Goal: Task Accomplishment & Management: Use online tool/utility

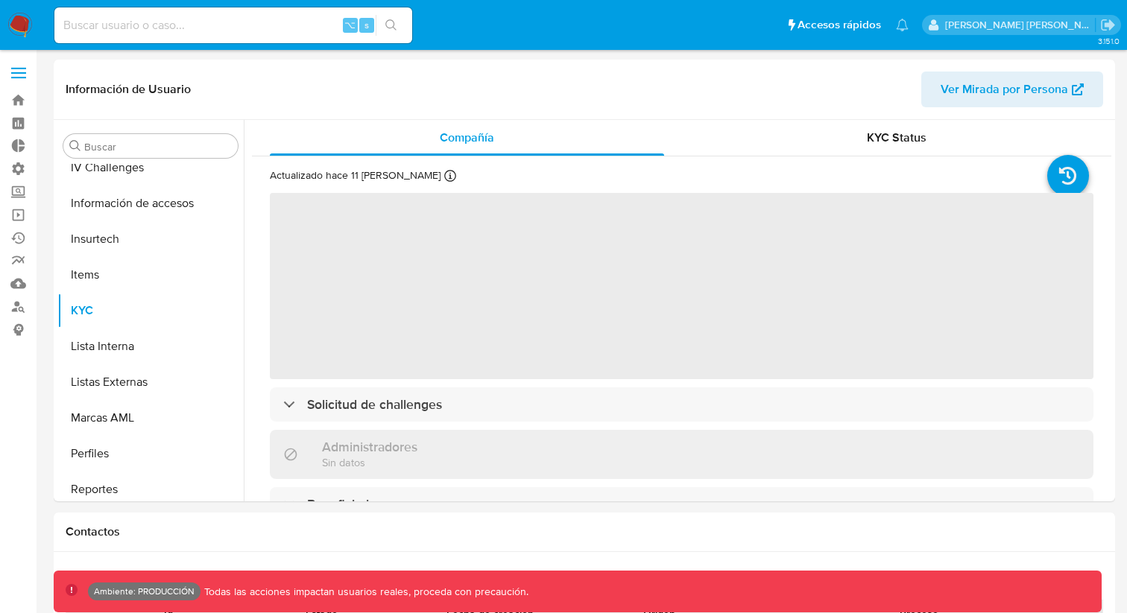
scroll to position [630, 0]
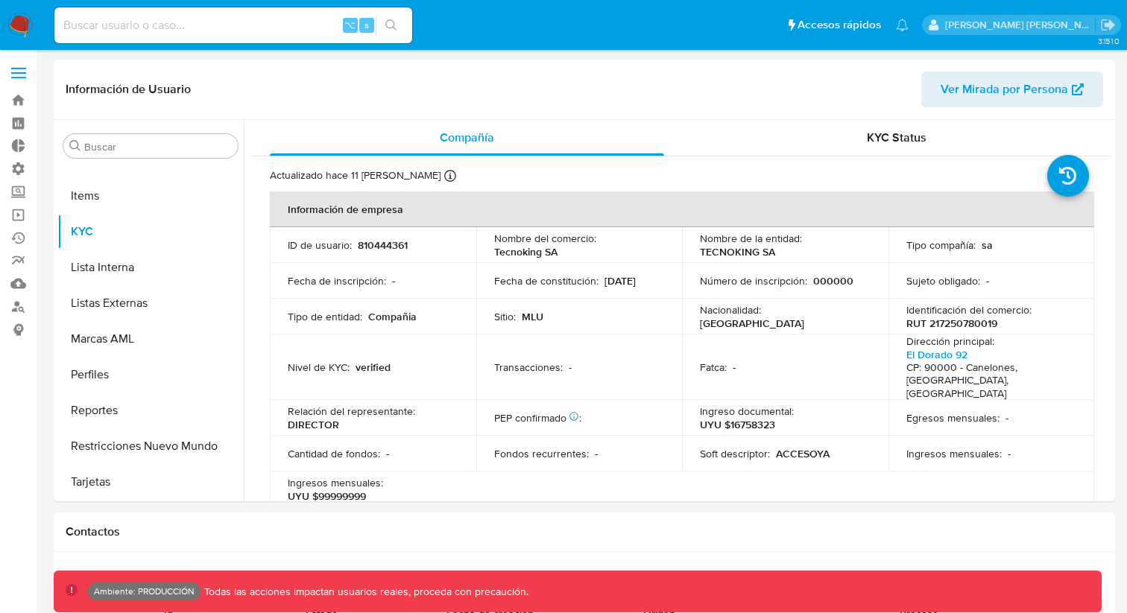
select select "10"
click at [170, 31] on input at bounding box center [233, 25] width 358 height 19
type input "fravega"
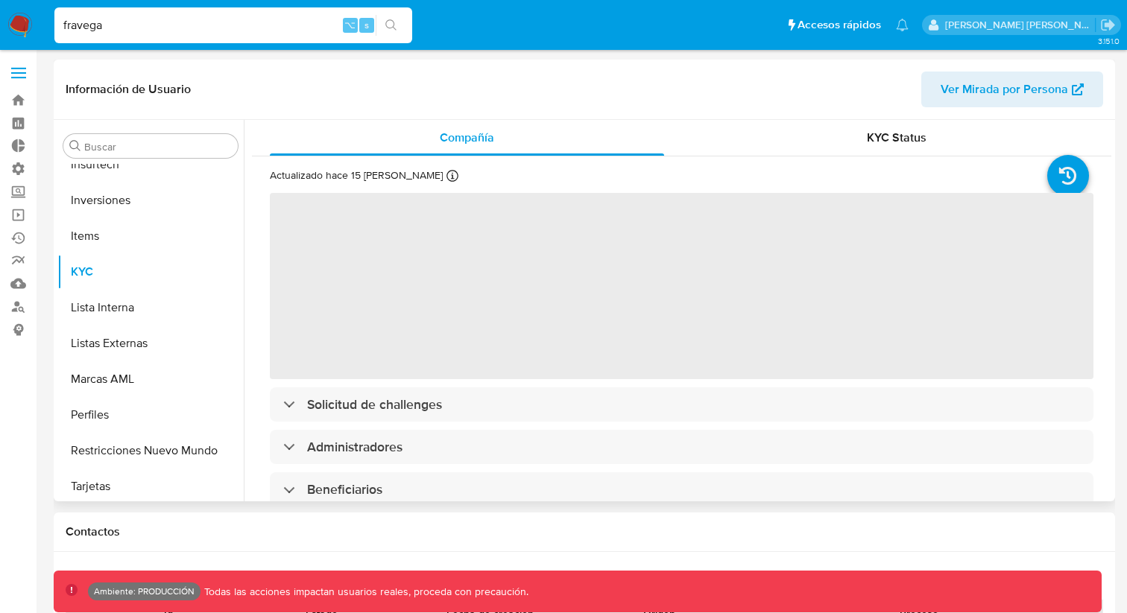
scroll to position [665, 0]
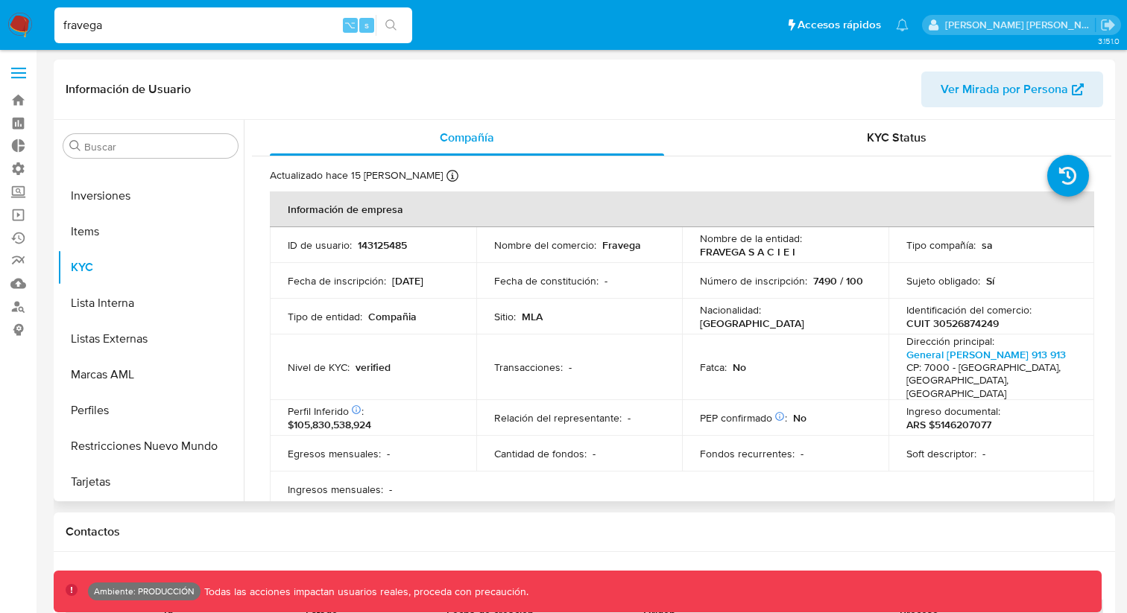
select select "10"
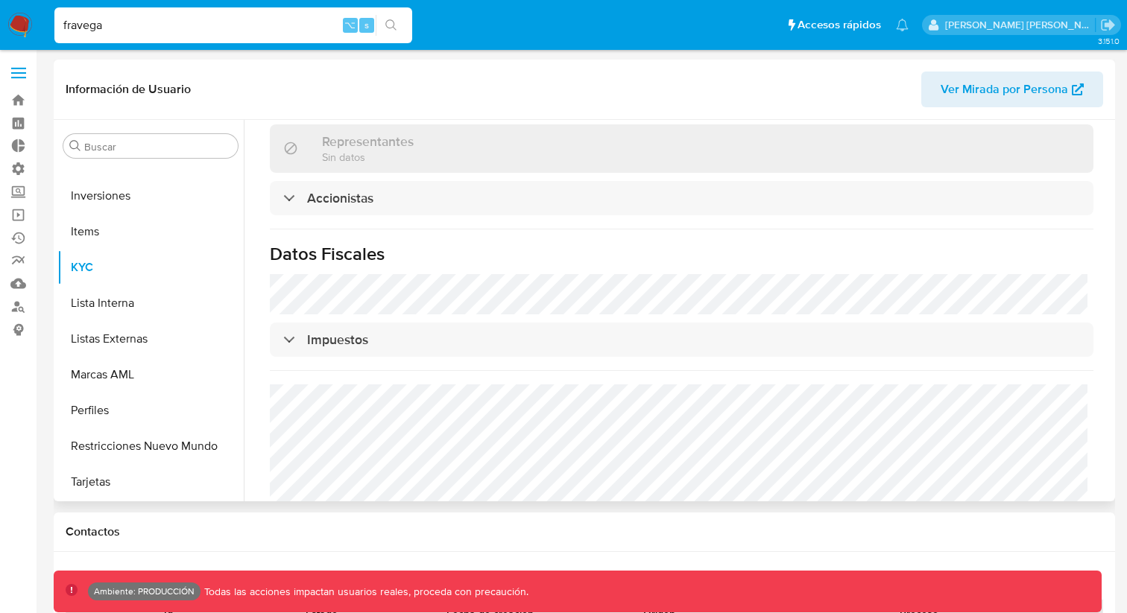
scroll to position [976, 0]
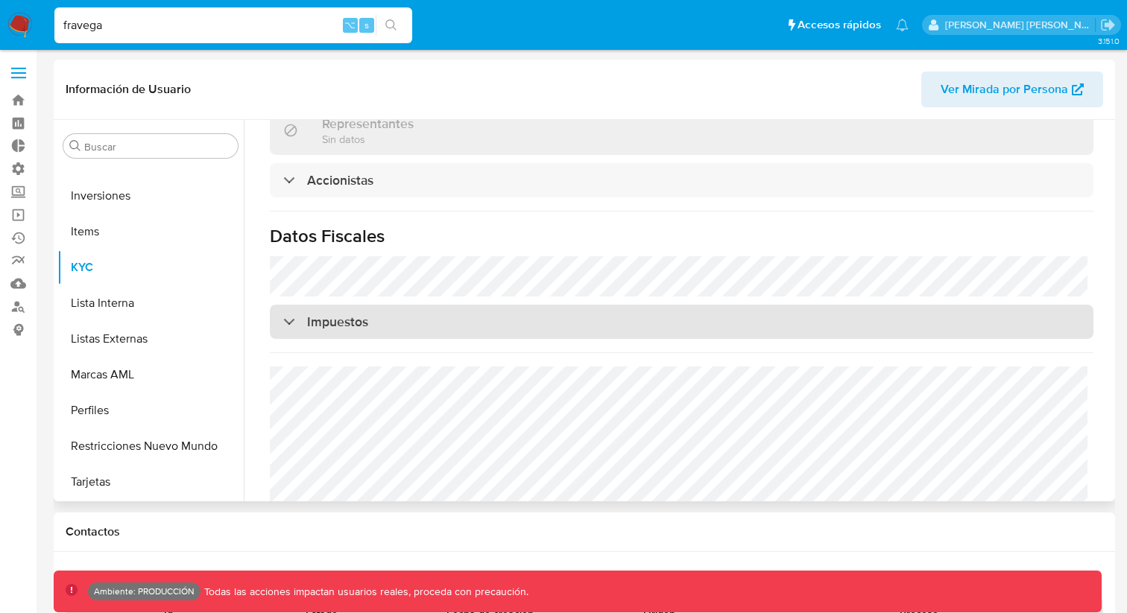
click at [283, 321] on div at bounding box center [283, 321] width 0 height 0
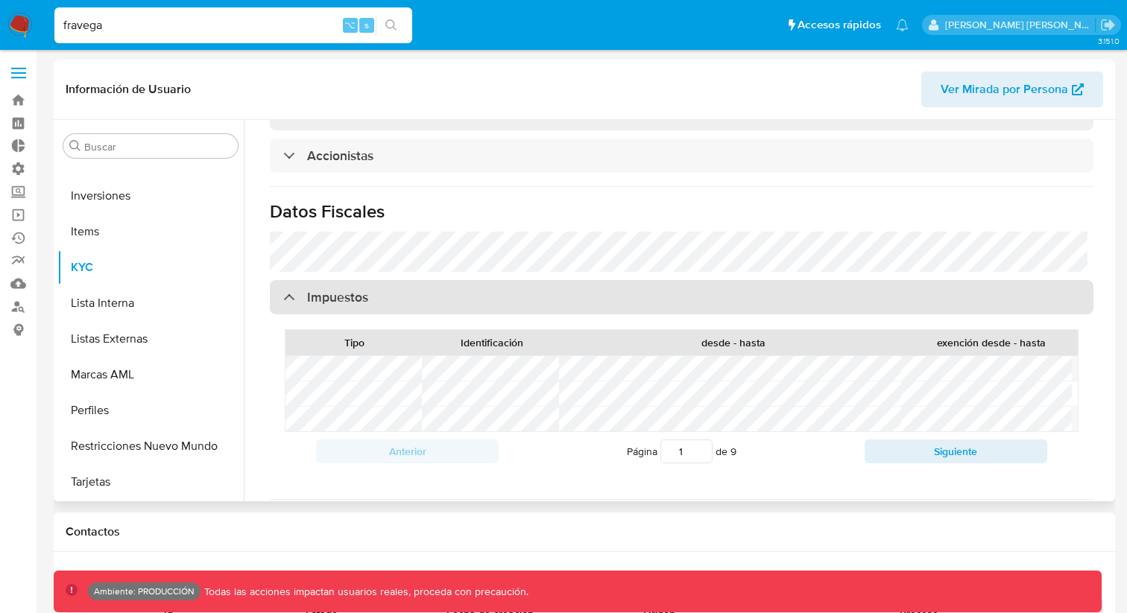
scroll to position [1010, 0]
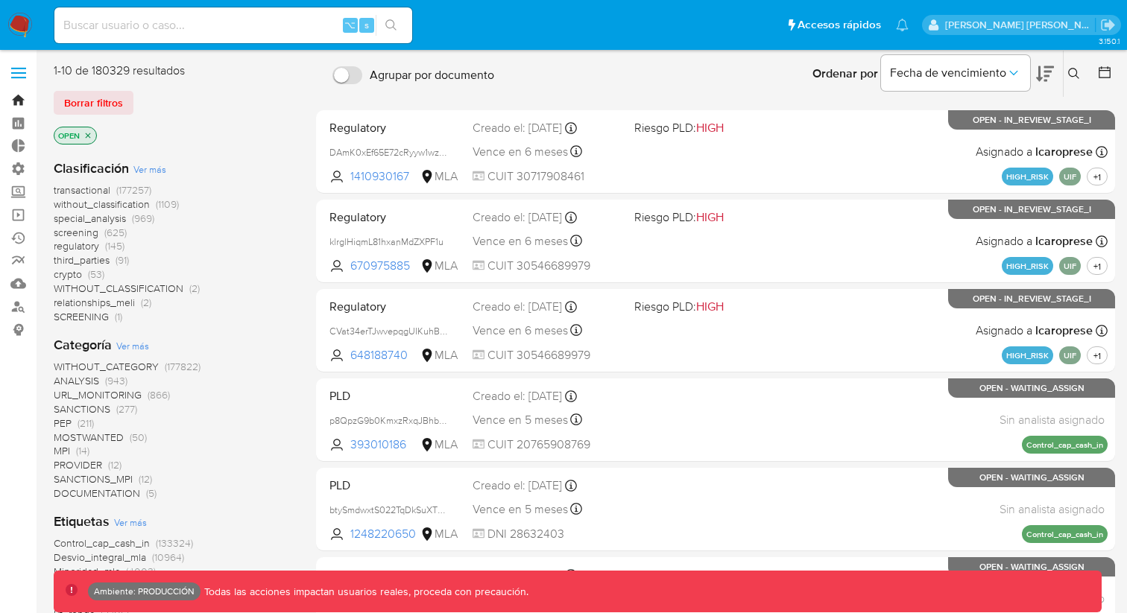
click at [16, 95] on link "Bandeja" at bounding box center [88, 100] width 177 height 23
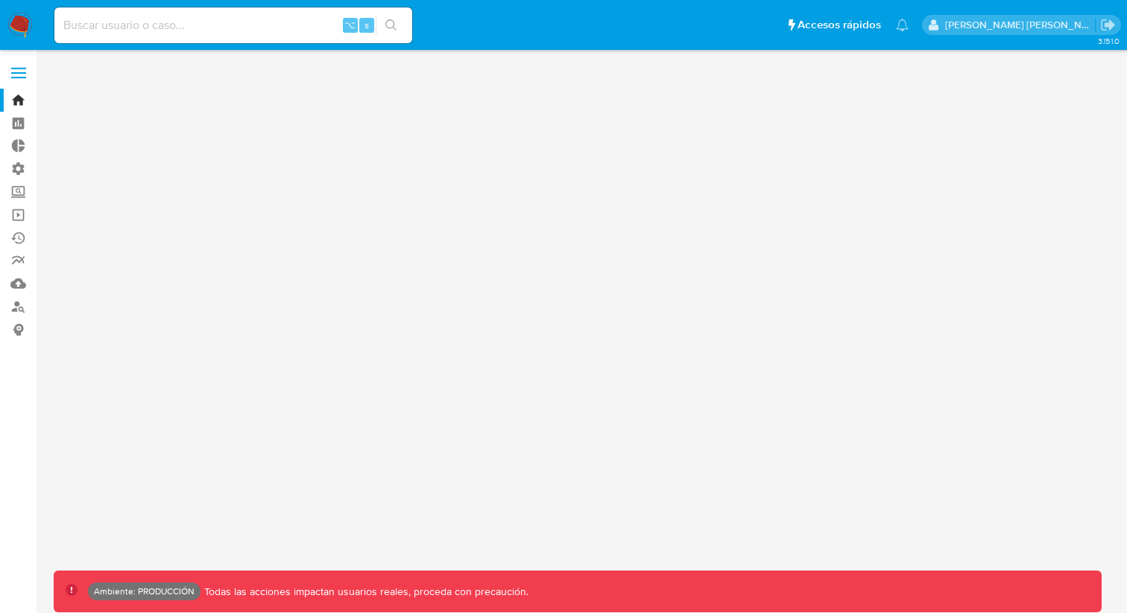
click at [121, 25] on input at bounding box center [233, 25] width 358 height 19
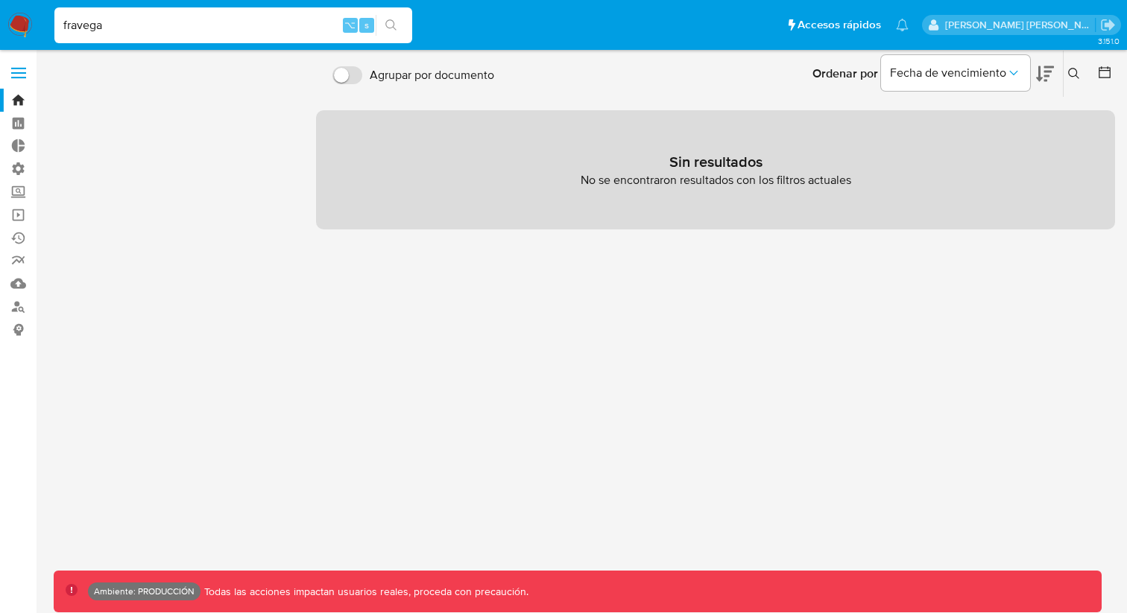
type input "fravega"
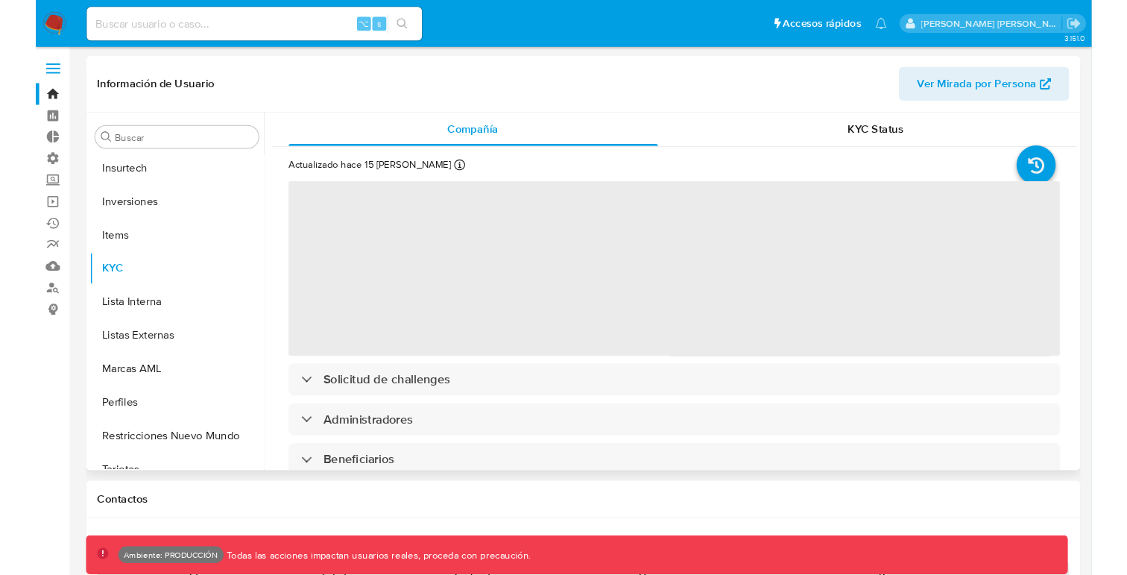
scroll to position [665, 0]
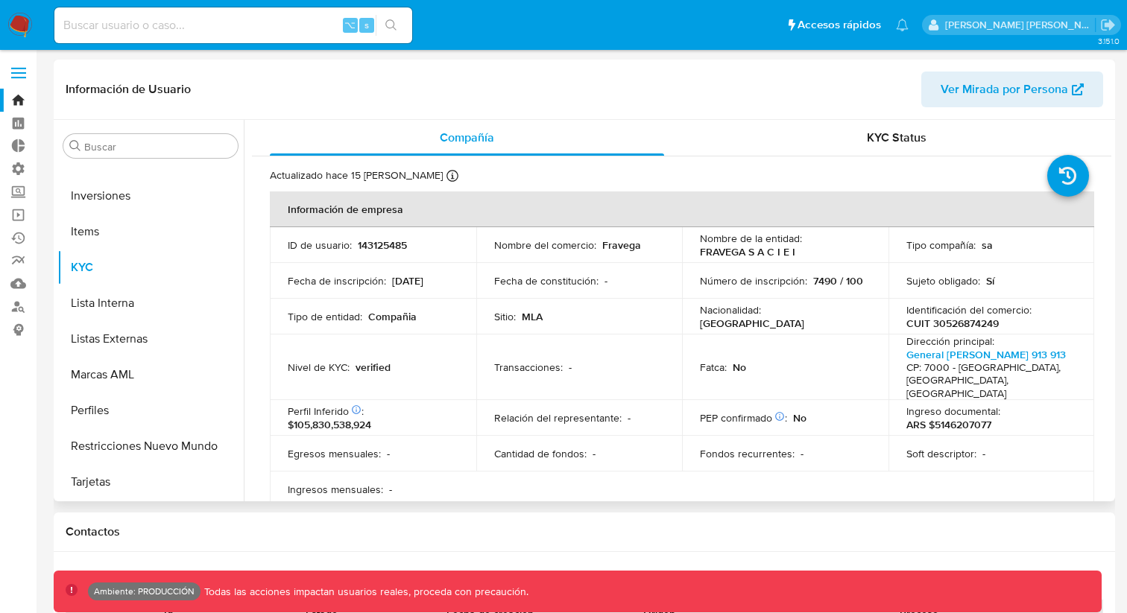
select select "10"
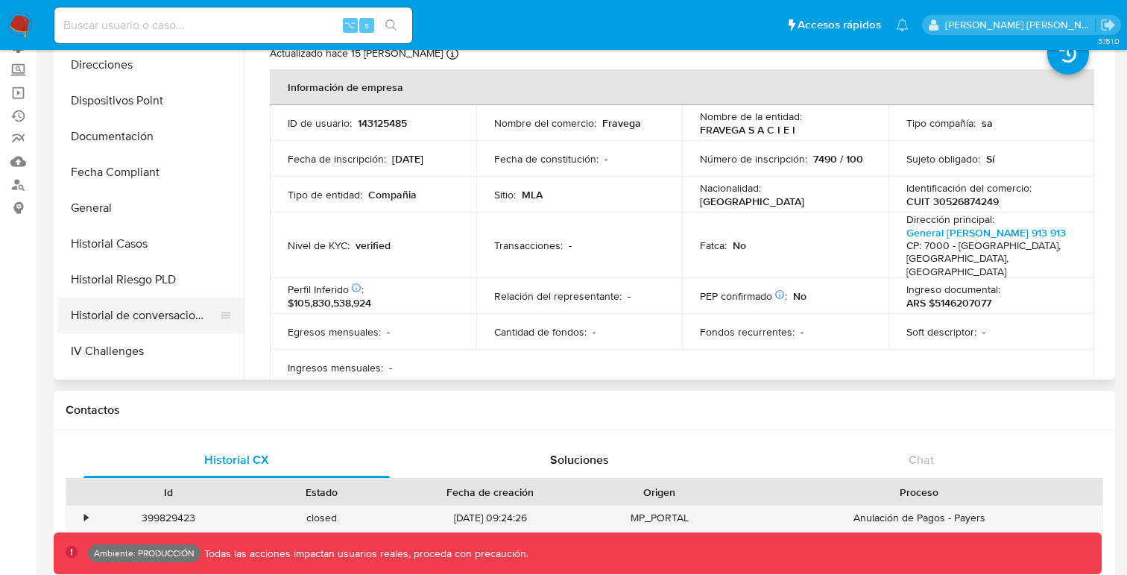
scroll to position [284, 0]
click at [101, 284] on button "Historial Riesgo PLD" at bounding box center [144, 277] width 174 height 36
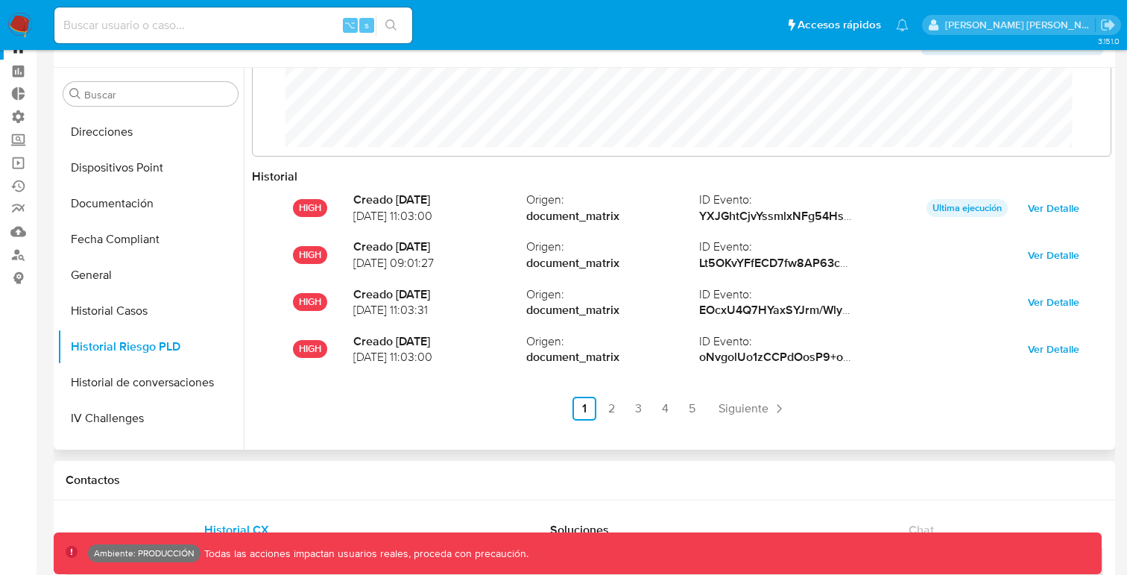
scroll to position [72, 0]
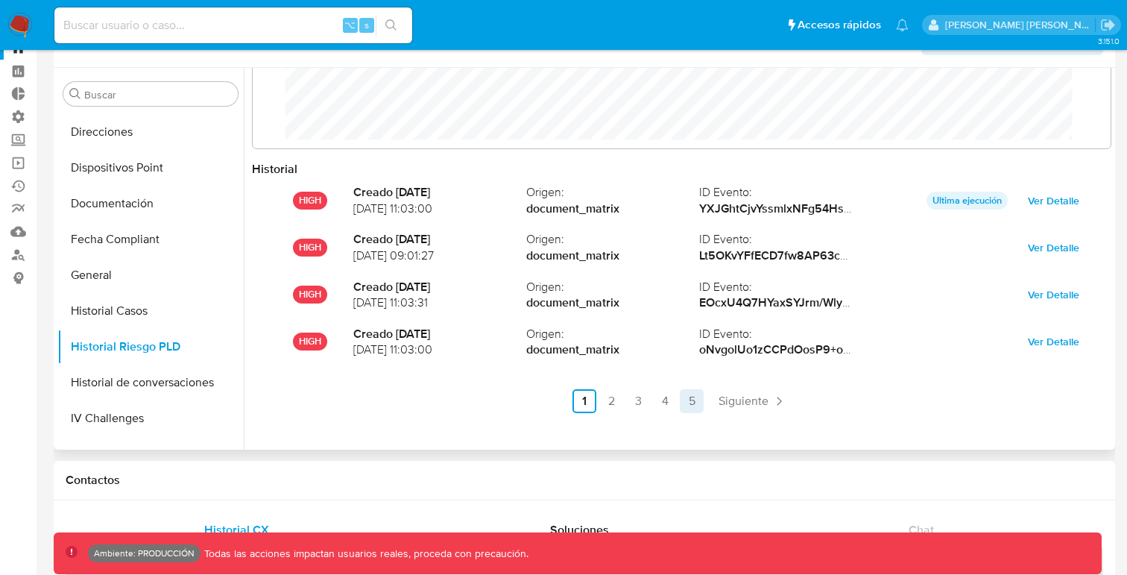
click at [695, 402] on link "5" at bounding box center [692, 401] width 24 height 24
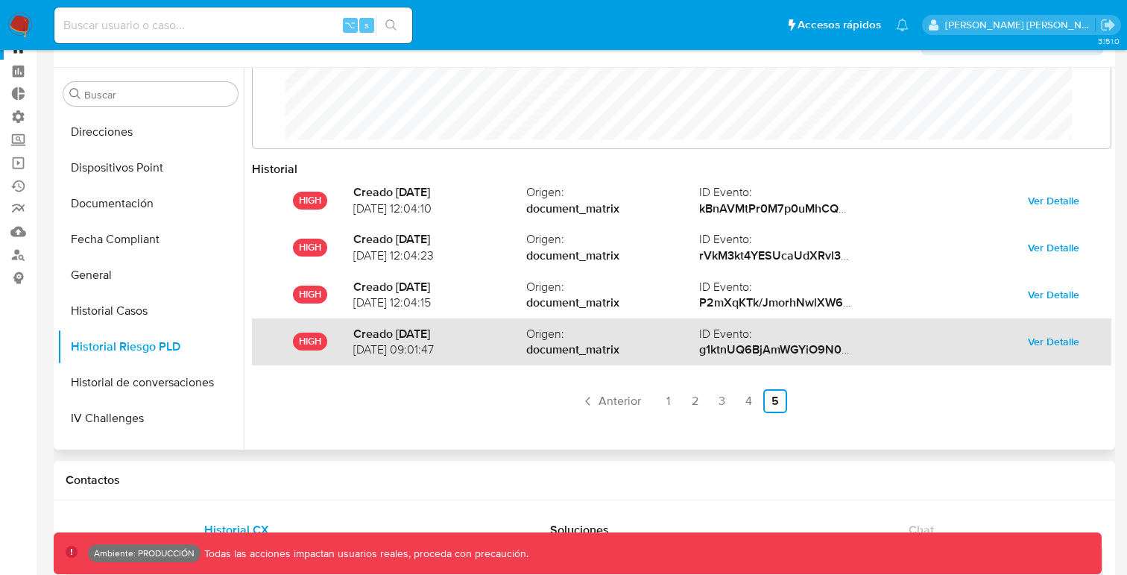
click at [1034, 344] on span "Ver Detalle" at bounding box center [1053, 341] width 51 height 21
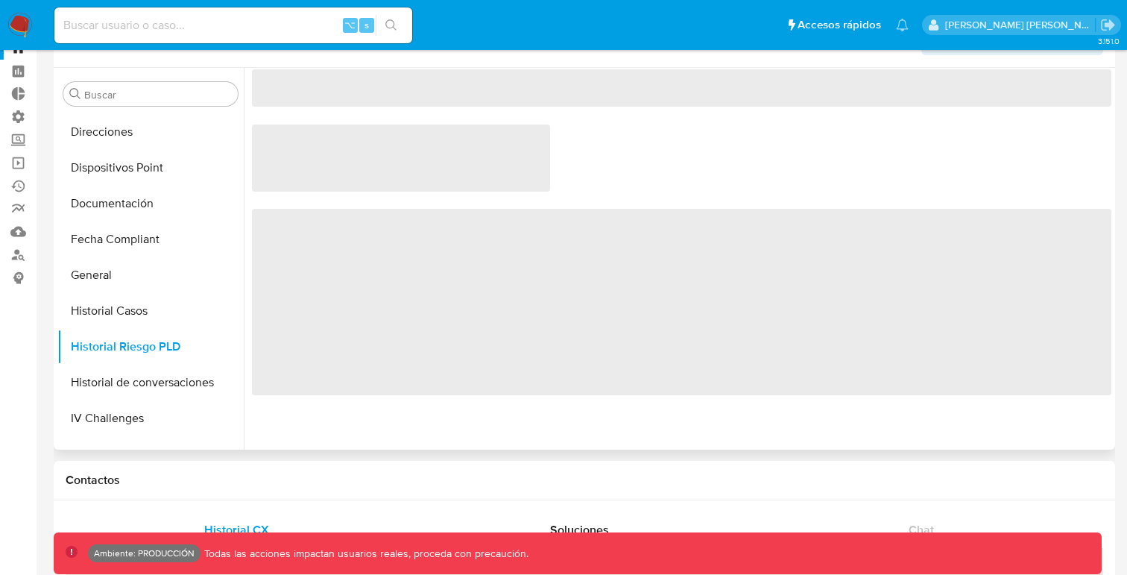
scroll to position [0, 0]
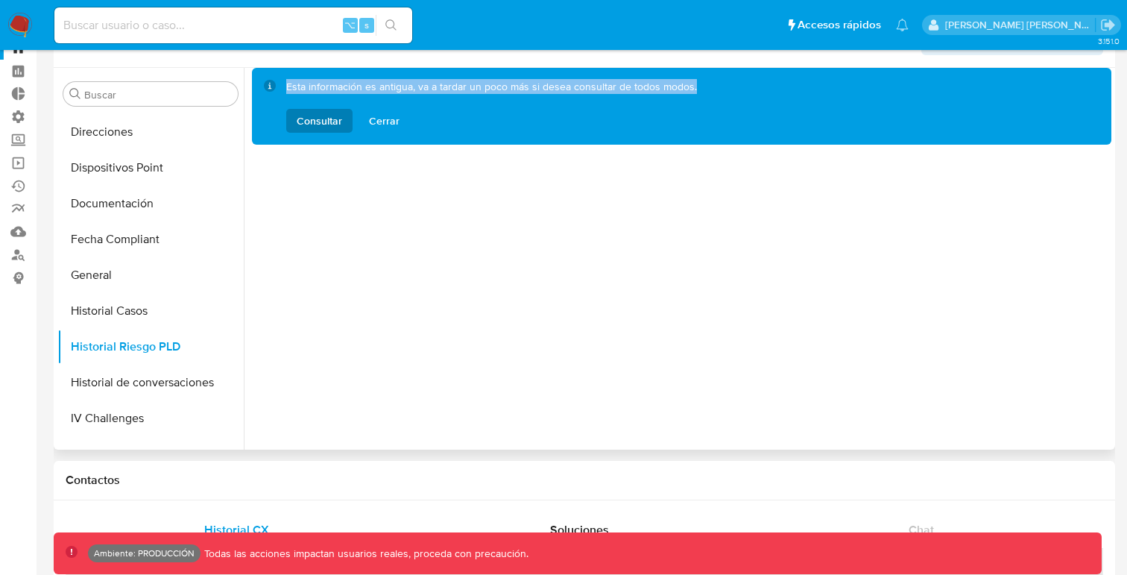
drag, startPoint x: 286, startPoint y: 86, endPoint x: 694, endPoint y: 86, distance: 407.6
click at [694, 86] on div "Esta información es antigua, va a tardar un poco más si desea consultar de todo…" at bounding box center [692, 106] width 813 height 53
click at [317, 116] on span "Consultar" at bounding box center [319, 121] width 45 height 24
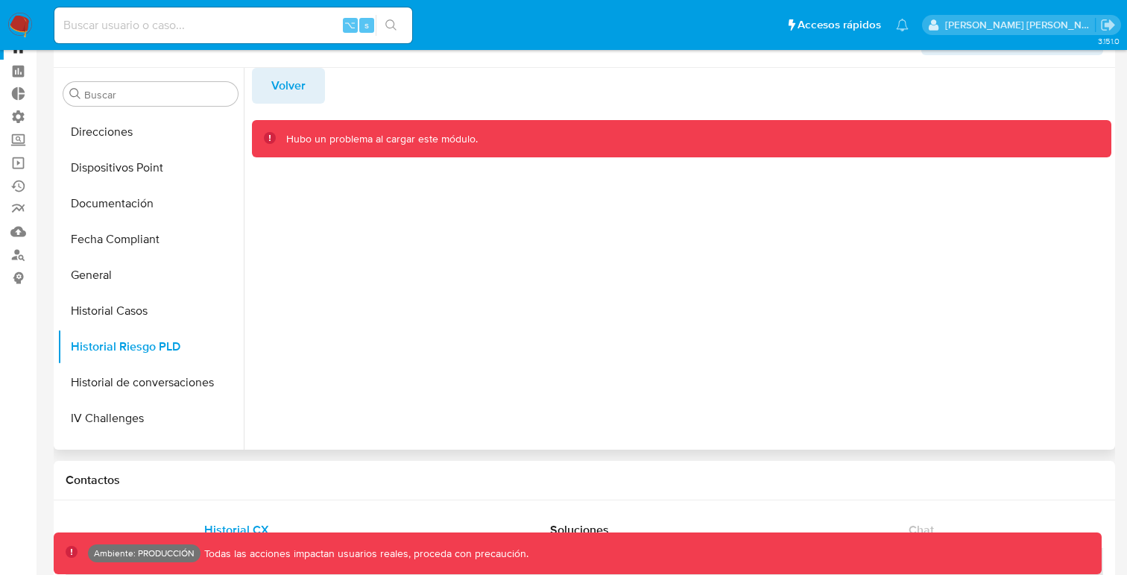
click at [285, 92] on span "Volver" at bounding box center [288, 85] width 34 height 33
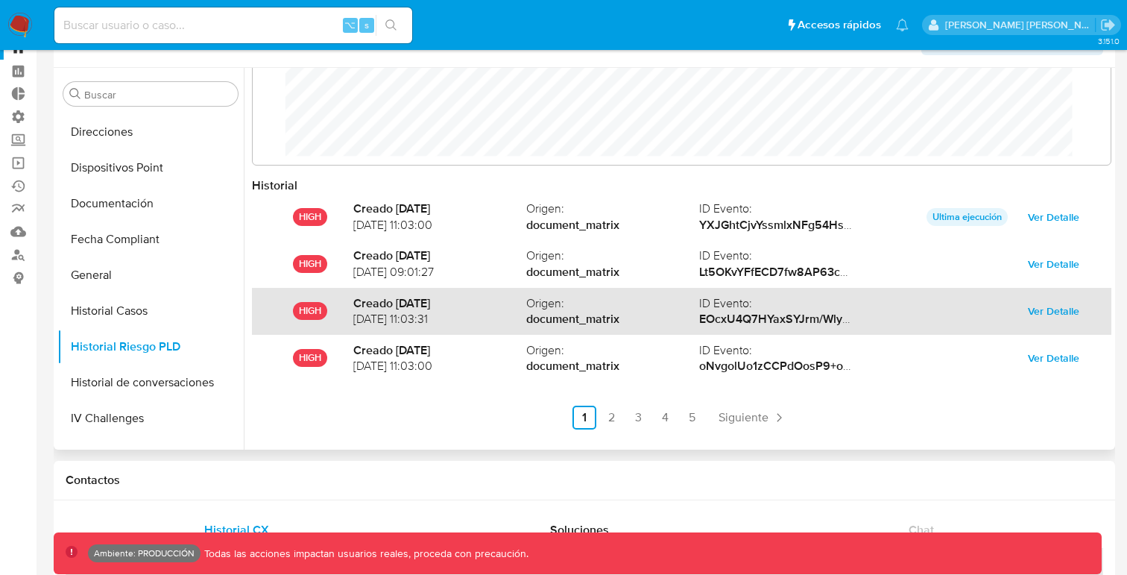
scroll to position [79, 0]
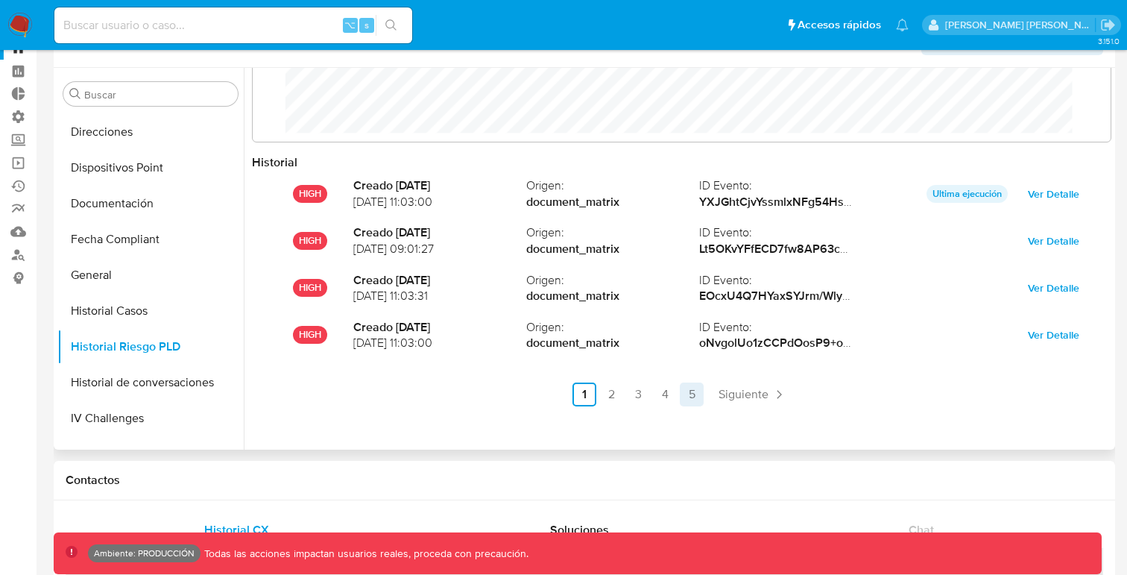
click at [683, 399] on link "5" at bounding box center [692, 394] width 24 height 24
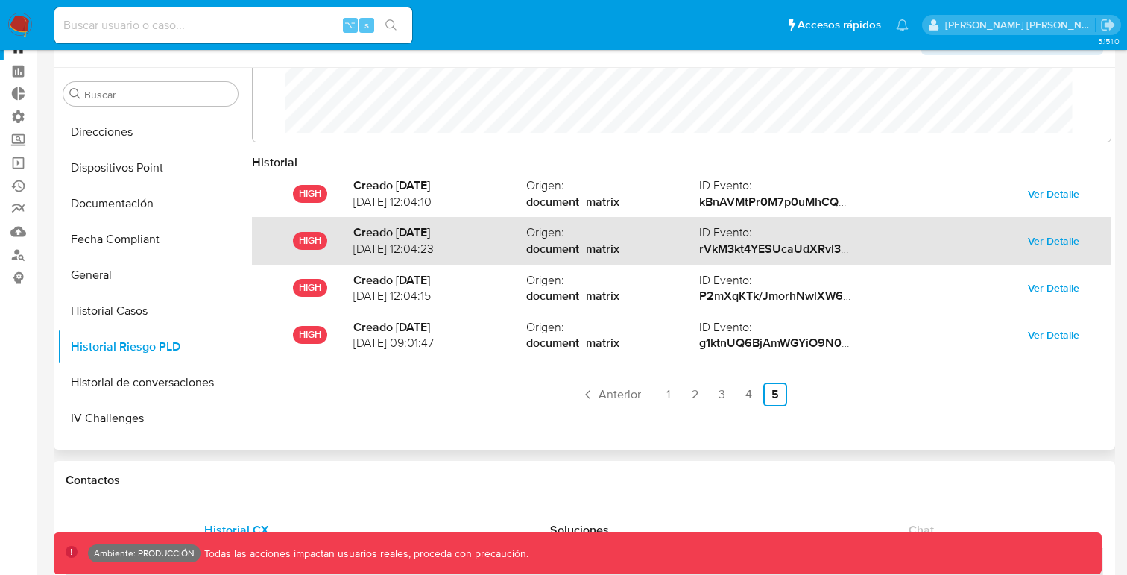
scroll to position [71, 0]
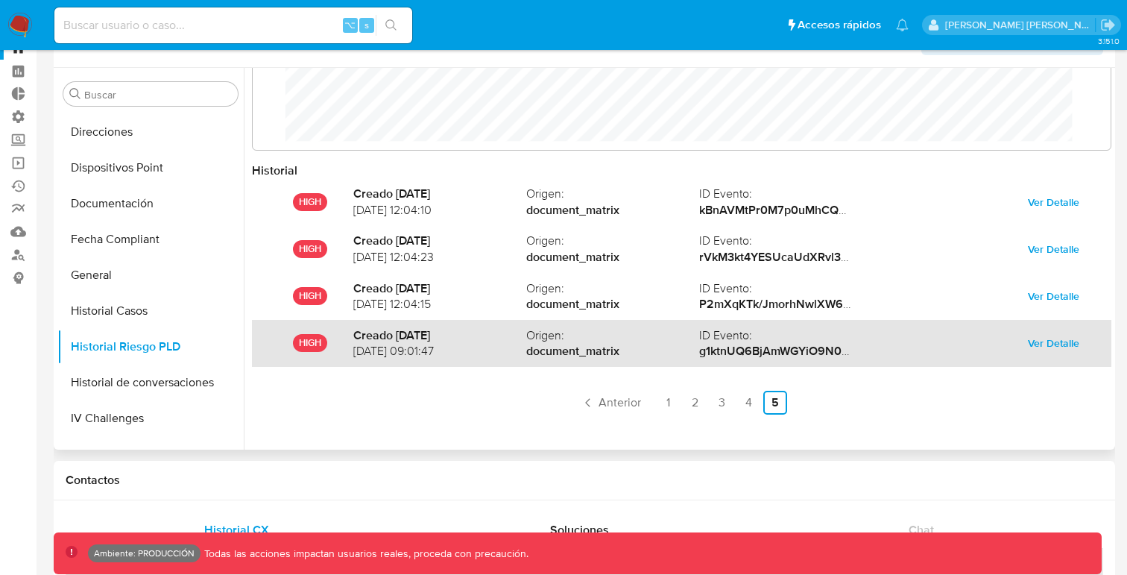
click at [1035, 344] on span "Ver Detalle" at bounding box center [1053, 342] width 51 height 21
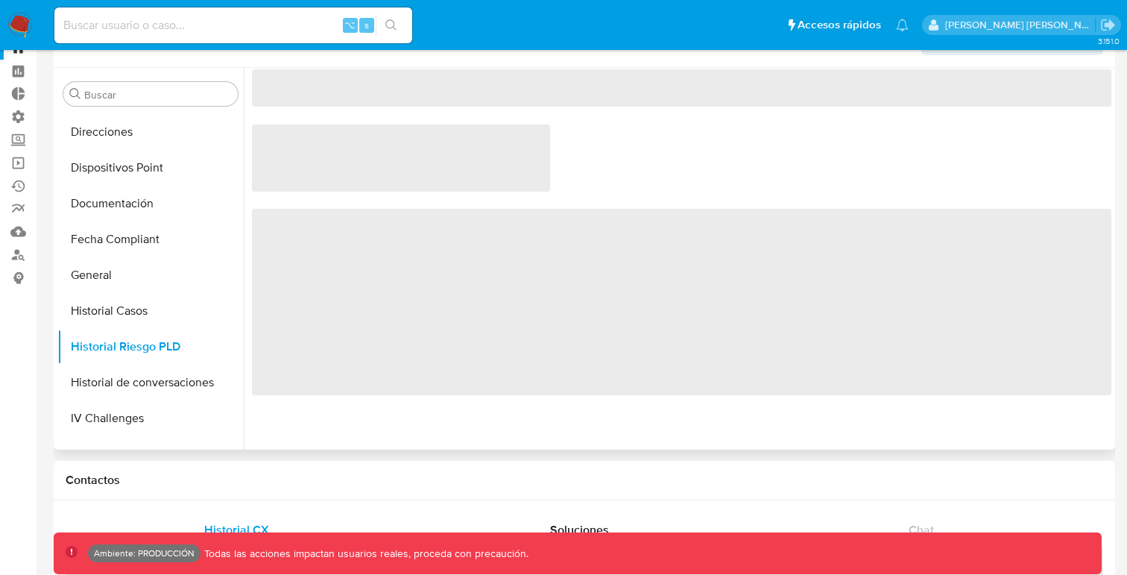
scroll to position [0, 0]
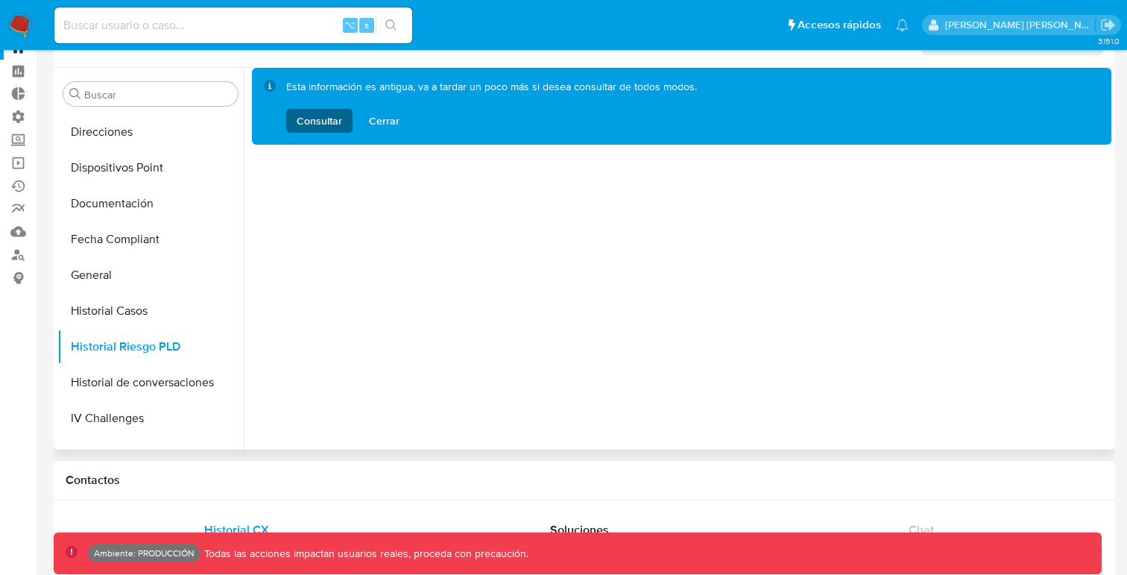
click at [310, 123] on span "Consultar" at bounding box center [319, 121] width 45 height 24
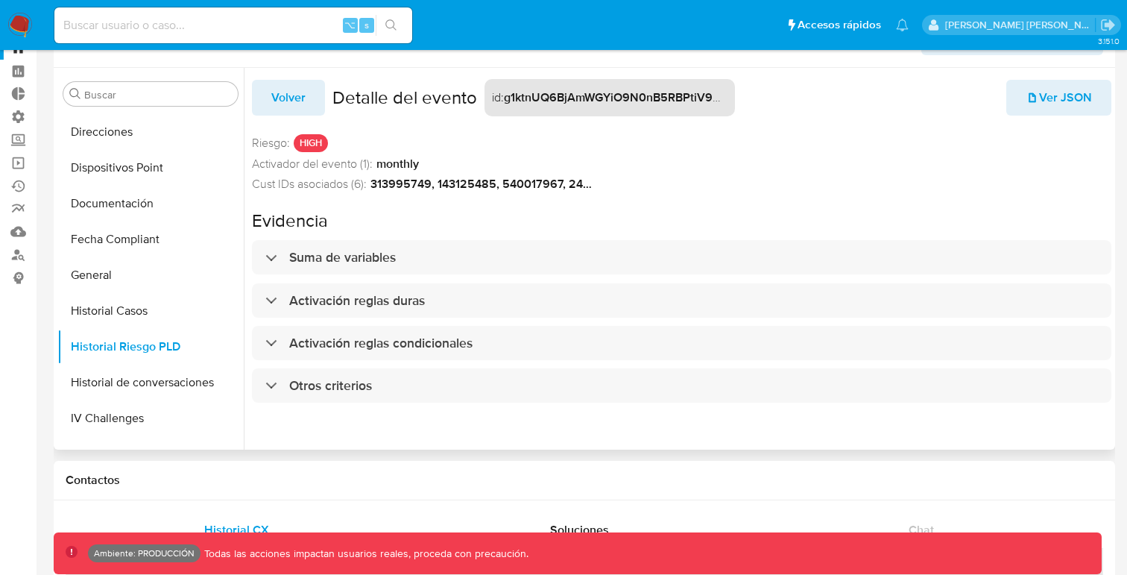
click at [286, 106] on span "Volver" at bounding box center [288, 97] width 34 height 33
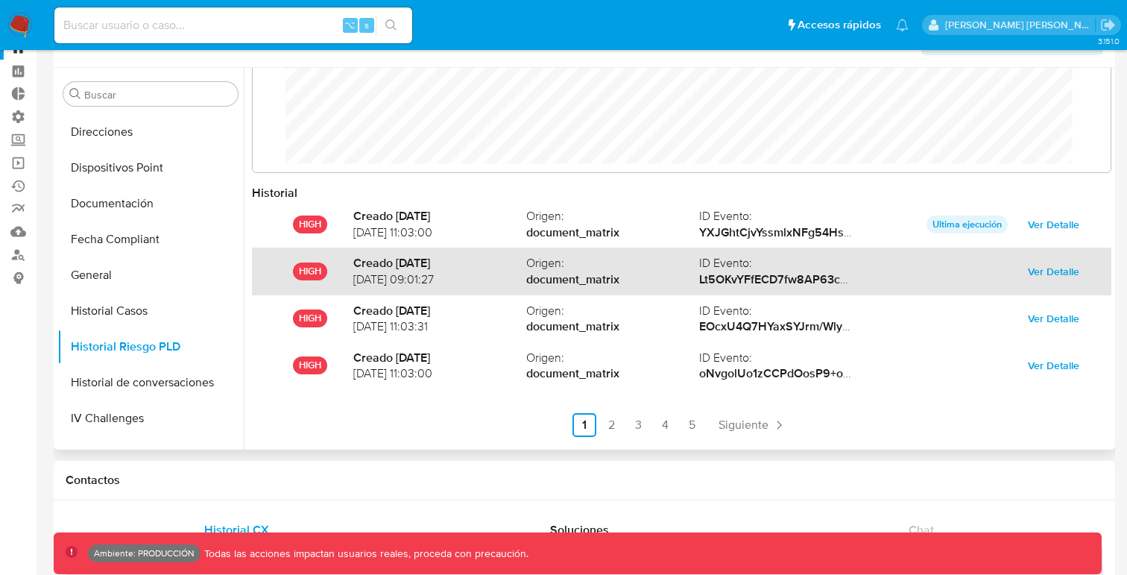
scroll to position [79, 0]
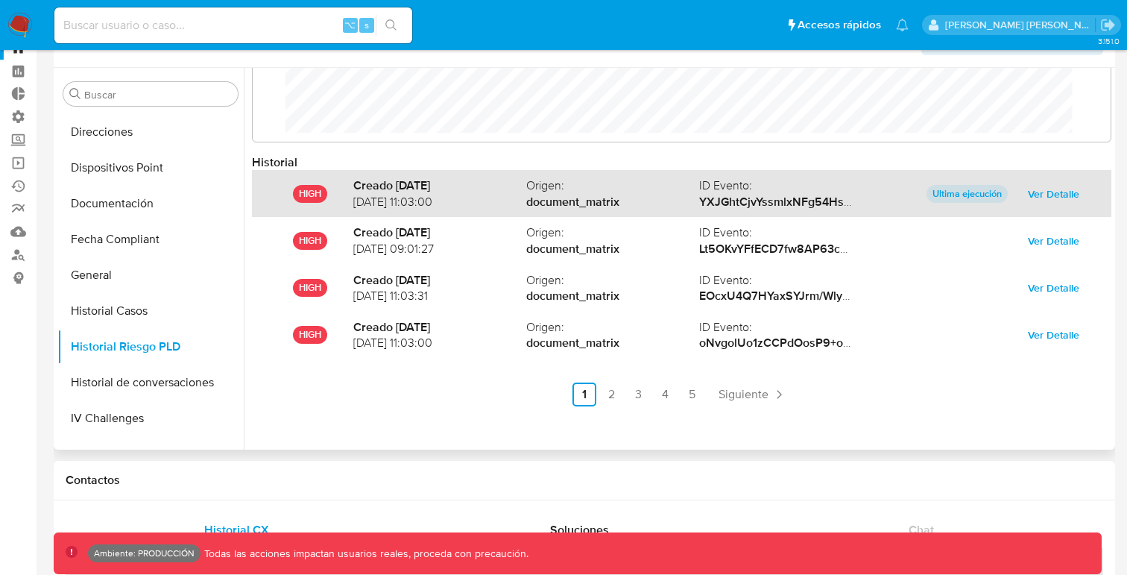
click at [1037, 191] on span "Ver Detalle" at bounding box center [1053, 193] width 51 height 21
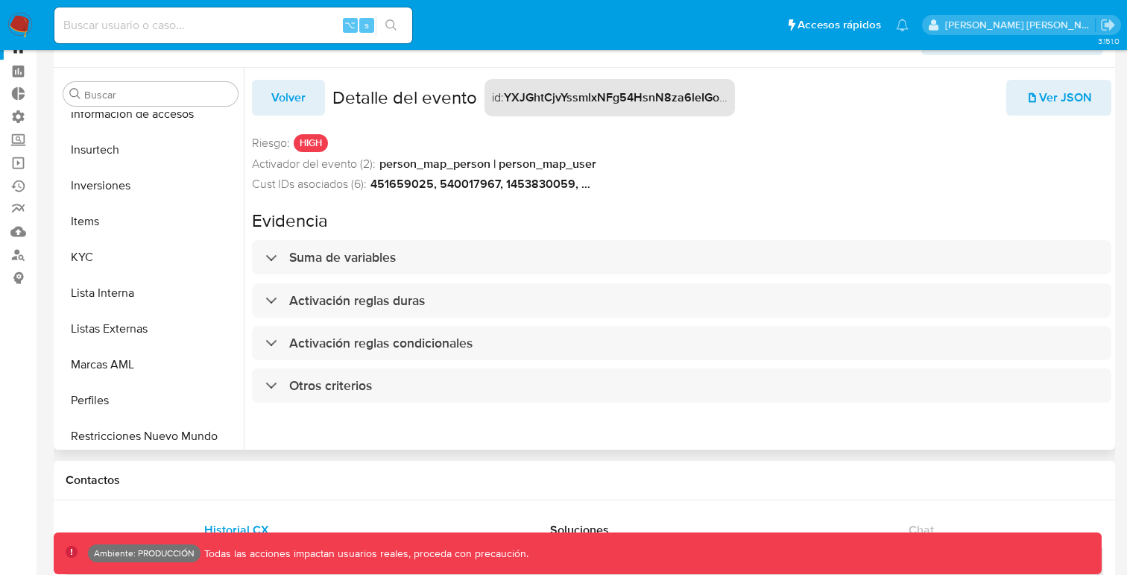
scroll to position [624, 0]
click at [81, 398] on button "Perfiles" at bounding box center [144, 400] width 174 height 36
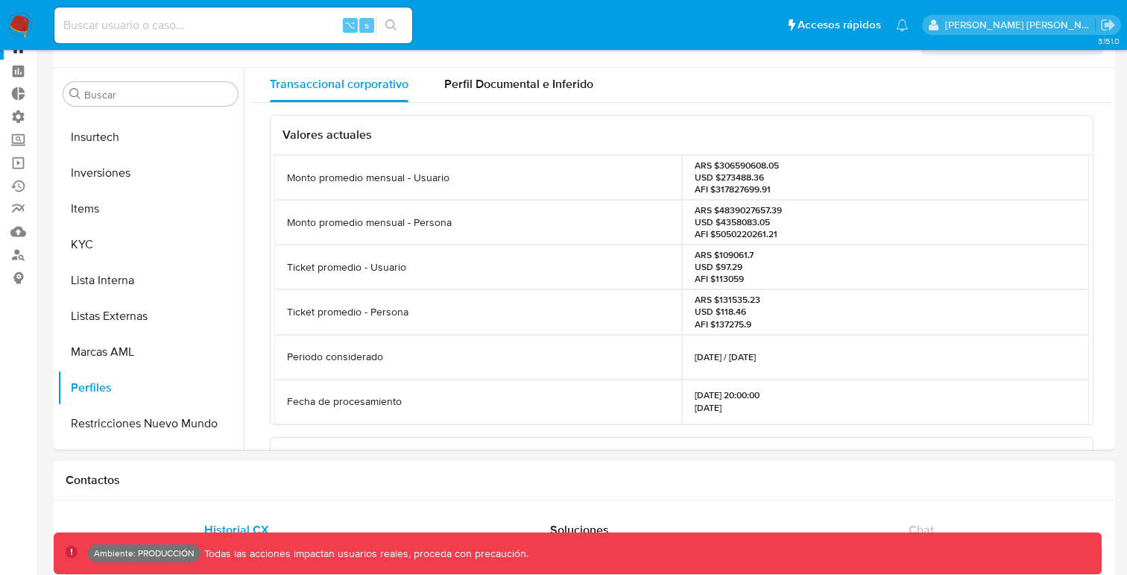
scroll to position [0, 0]
click at [89, 250] on button "KYC" at bounding box center [144, 245] width 174 height 36
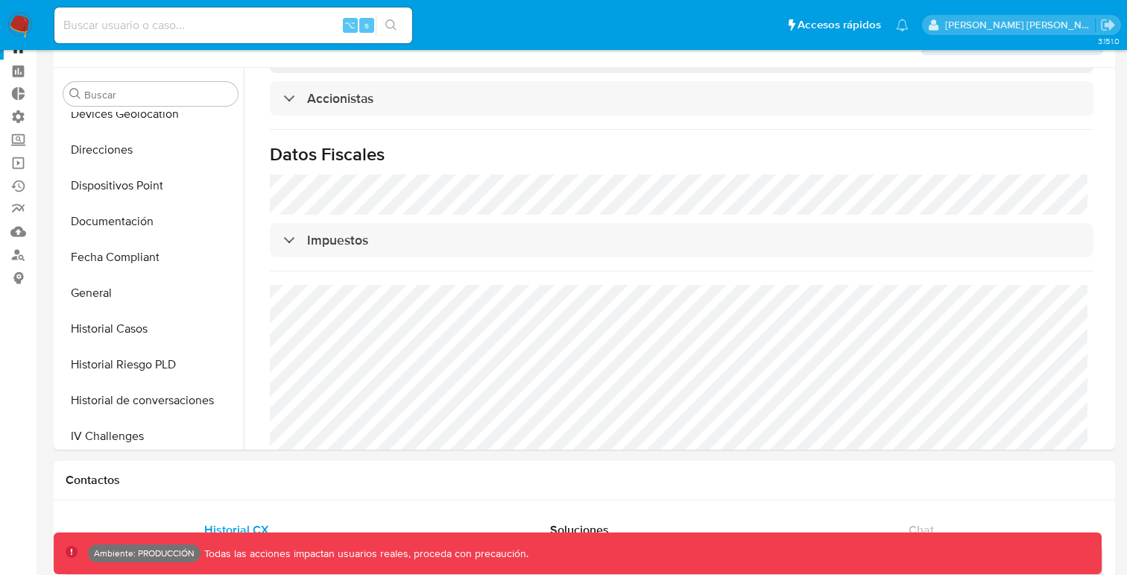
scroll to position [265, 0]
click at [123, 218] on button "Documentación" at bounding box center [144, 222] width 174 height 36
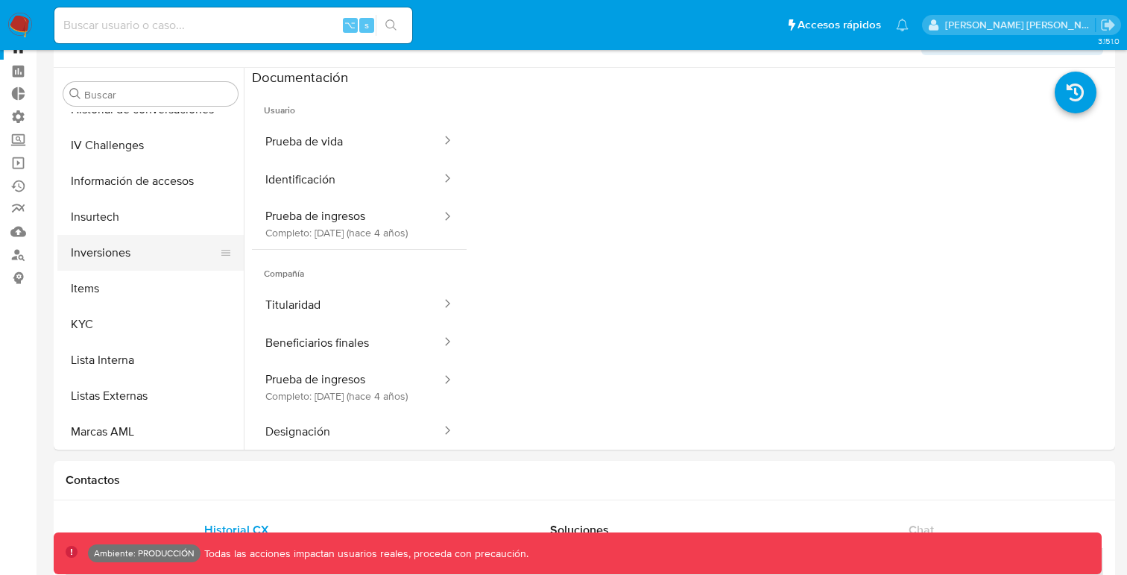
scroll to position [558, 0]
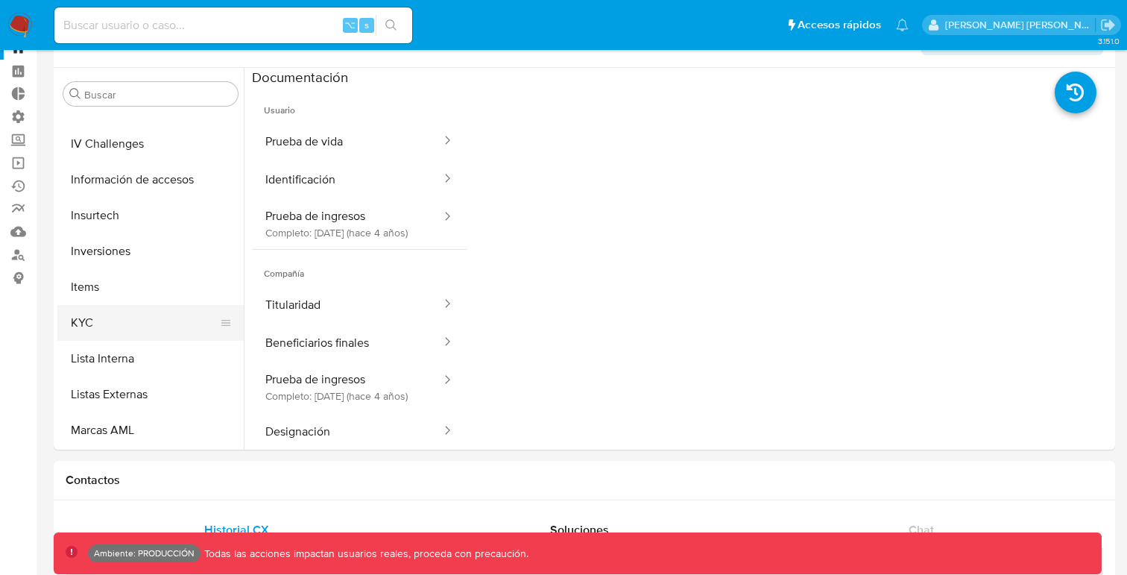
click at [88, 327] on button "KYC" at bounding box center [144, 323] width 174 height 36
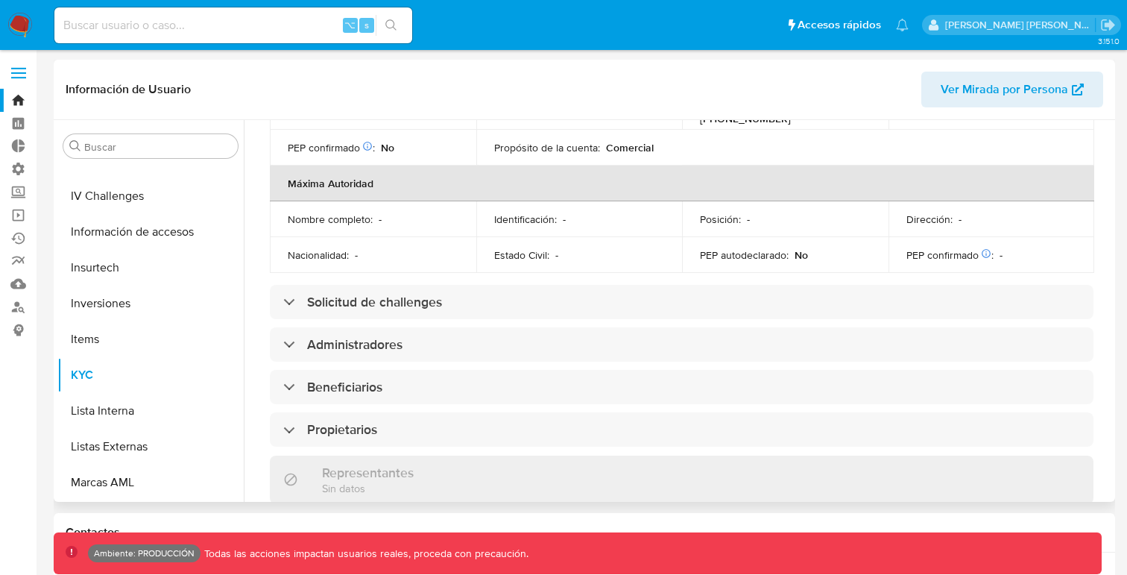
scroll to position [678, 0]
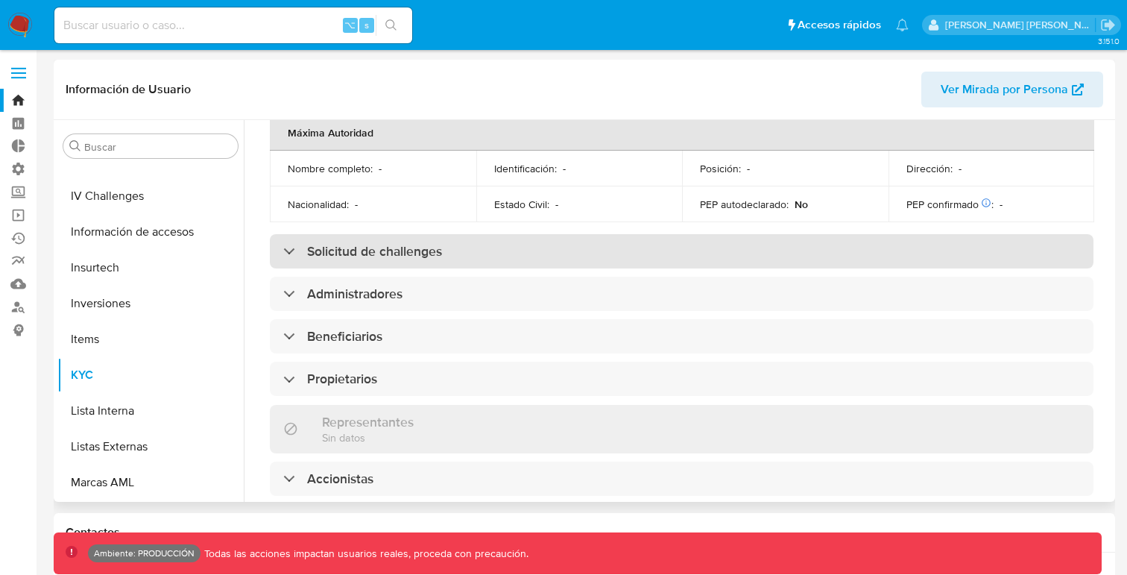
click at [281, 234] on div "Solicitud de challenges" at bounding box center [681, 251] width 823 height 34
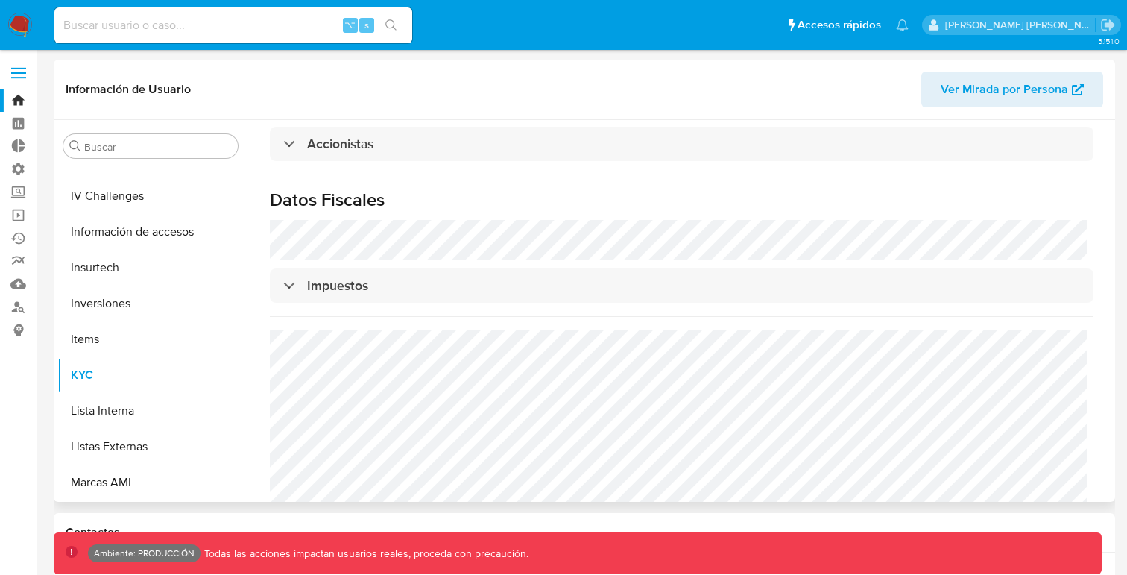
scroll to position [1119, 0]
click at [16, 264] on link "Reportes" at bounding box center [88, 261] width 177 height 23
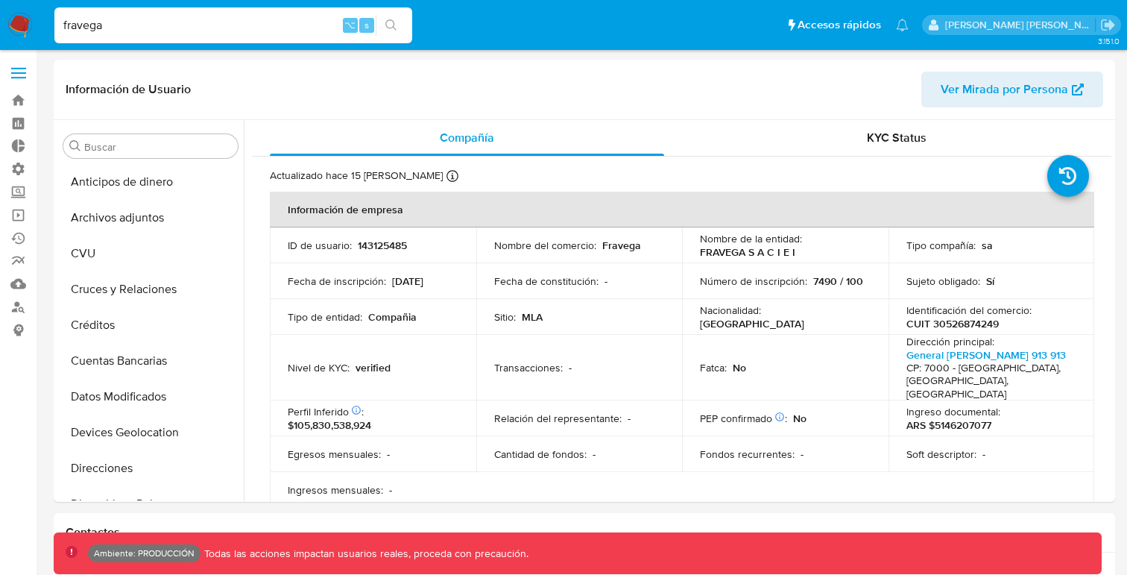
select select "10"
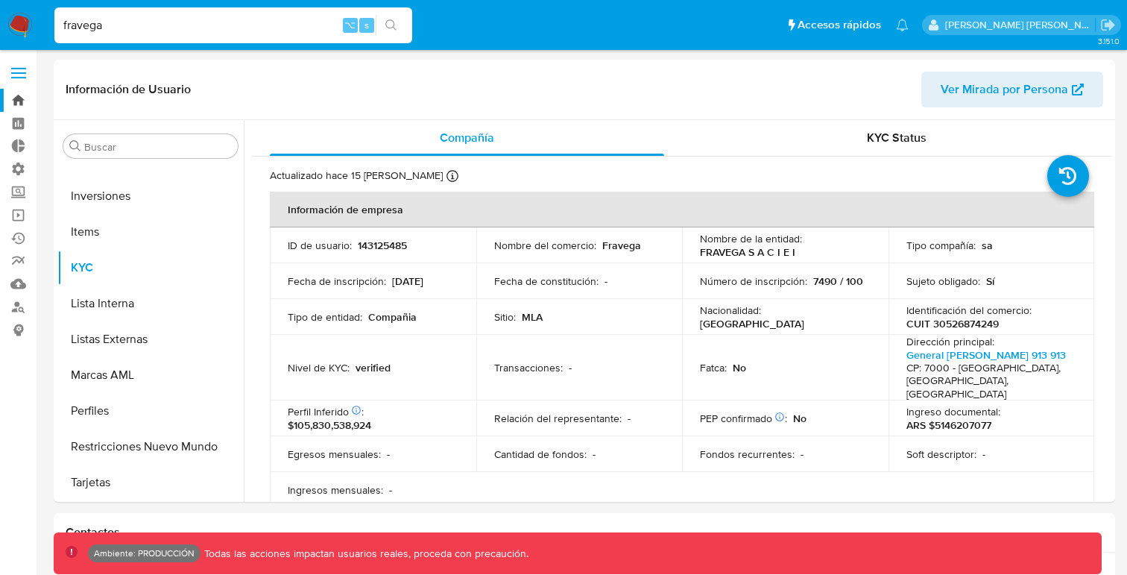
click at [19, 98] on link "Bandeja" at bounding box center [88, 100] width 177 height 23
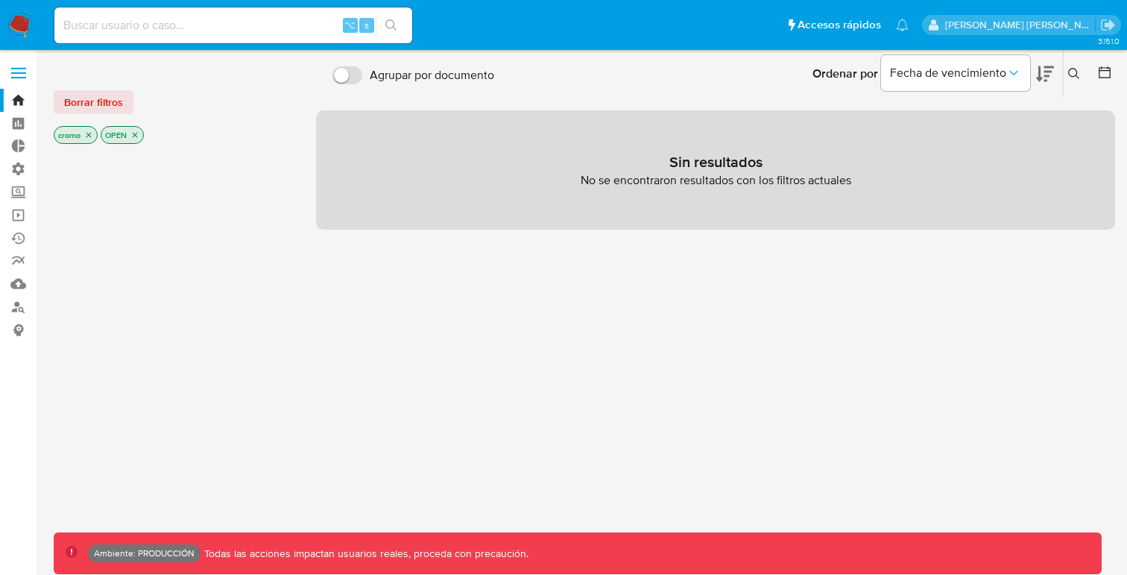
click at [19, 72] on span at bounding box center [18, 73] width 15 height 2
click at [0, 0] on input "checkbox" at bounding box center [0, 0] width 0 height 0
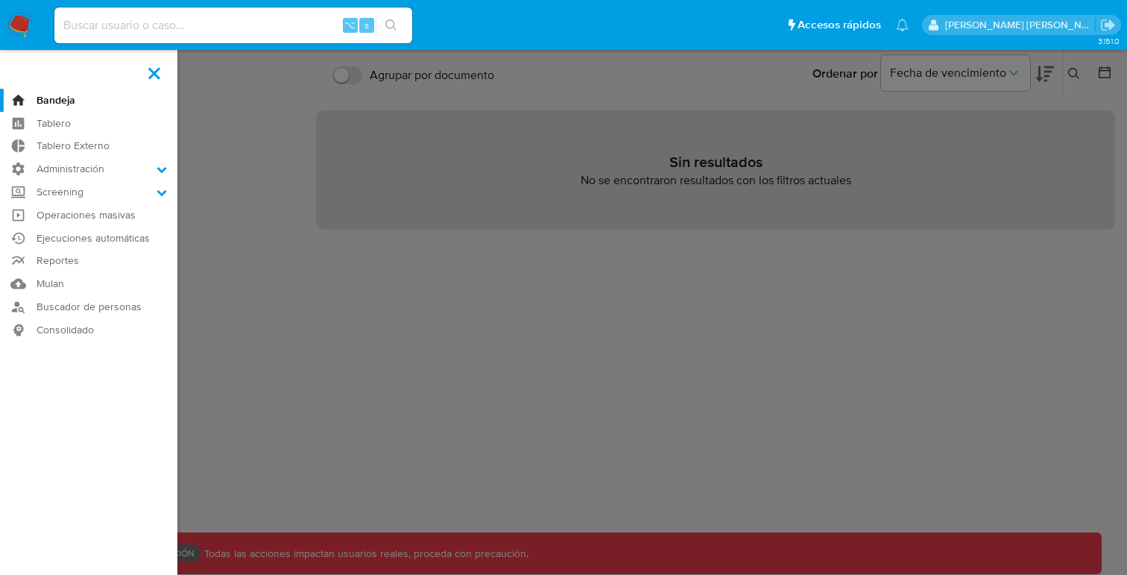
click at [306, 298] on label at bounding box center [563, 287] width 1127 height 575
click at [0, 0] on input "checkbox" at bounding box center [0, 0] width 0 height 0
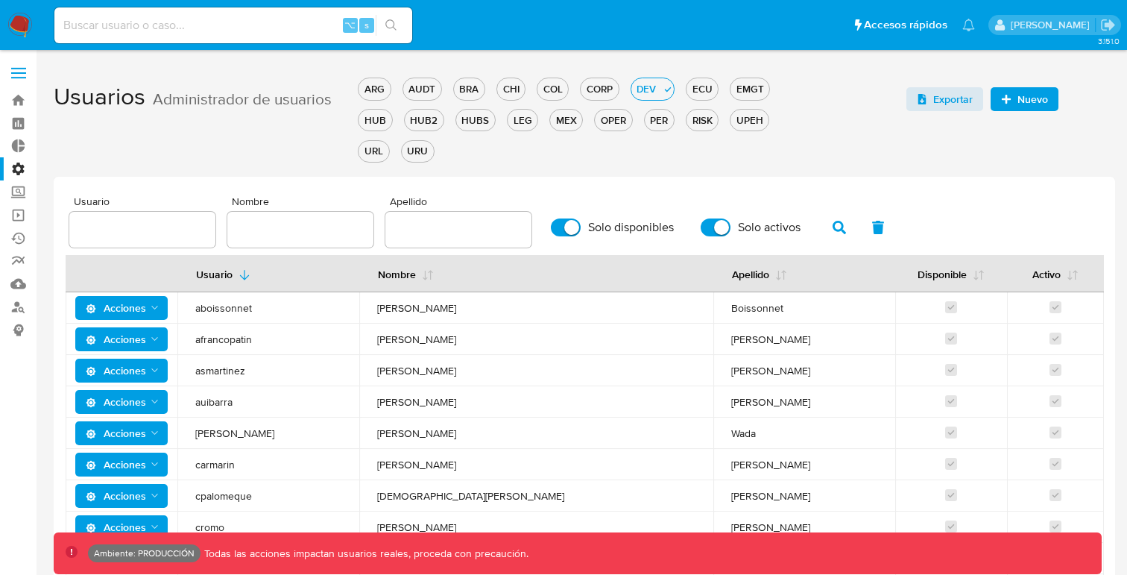
click at [148, 228] on input "text" at bounding box center [142, 229] width 146 height 19
type input "e"
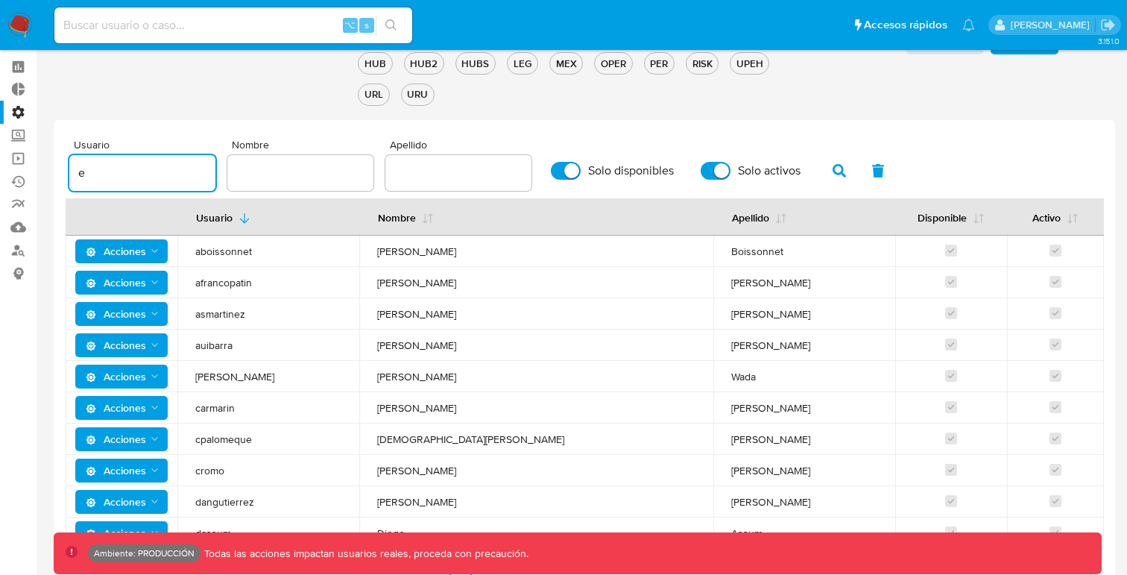
scroll to position [58, 0]
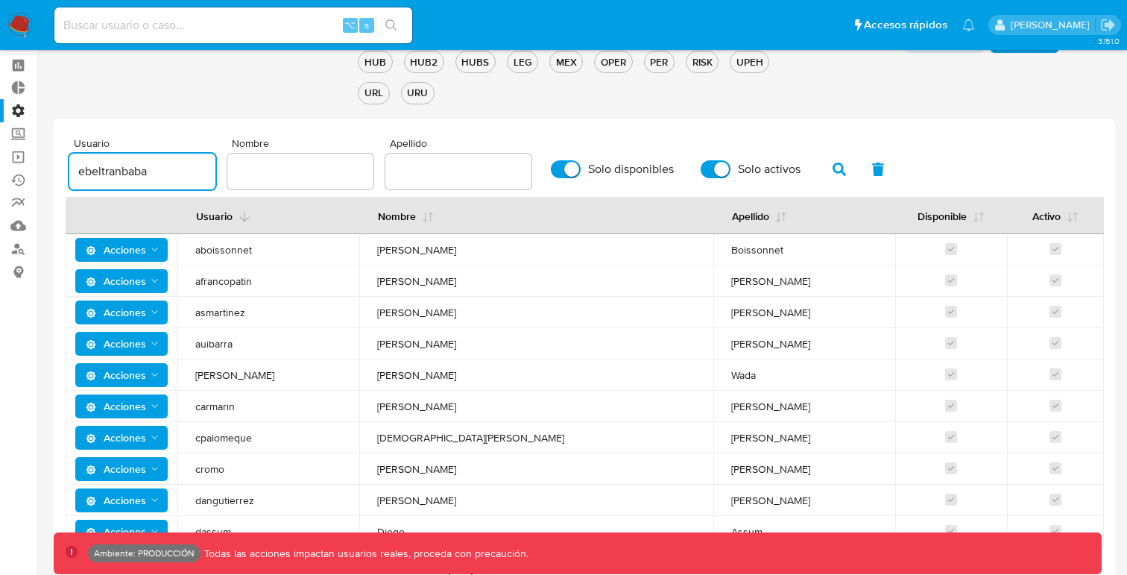
type input "ebeltranbaba"
click at [837, 171] on icon "button" at bounding box center [838, 168] width 13 height 13
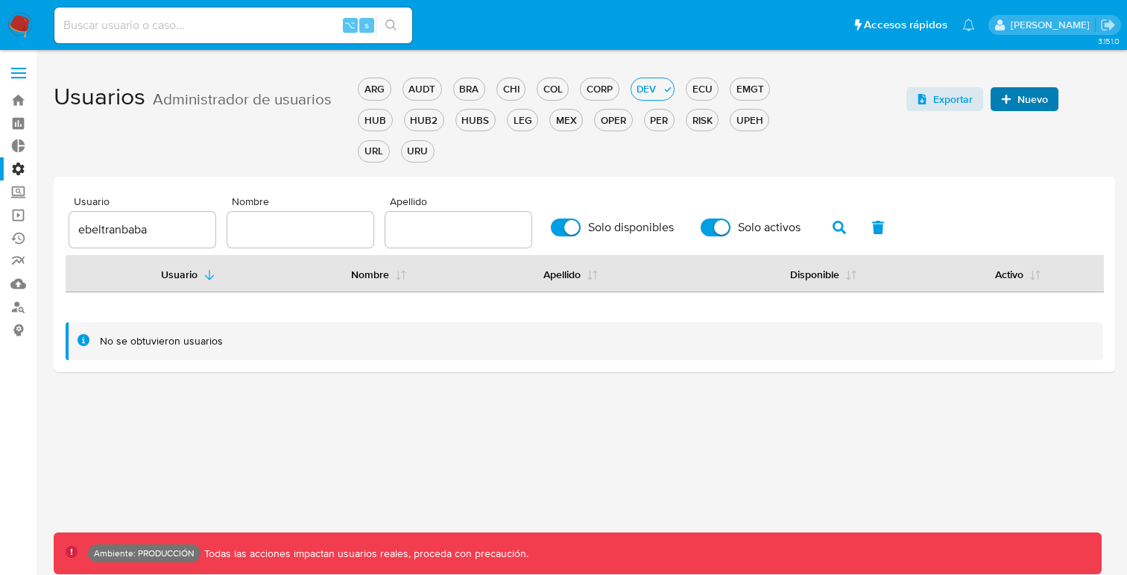
click at [1038, 98] on span "Nuevo" at bounding box center [1032, 99] width 31 height 24
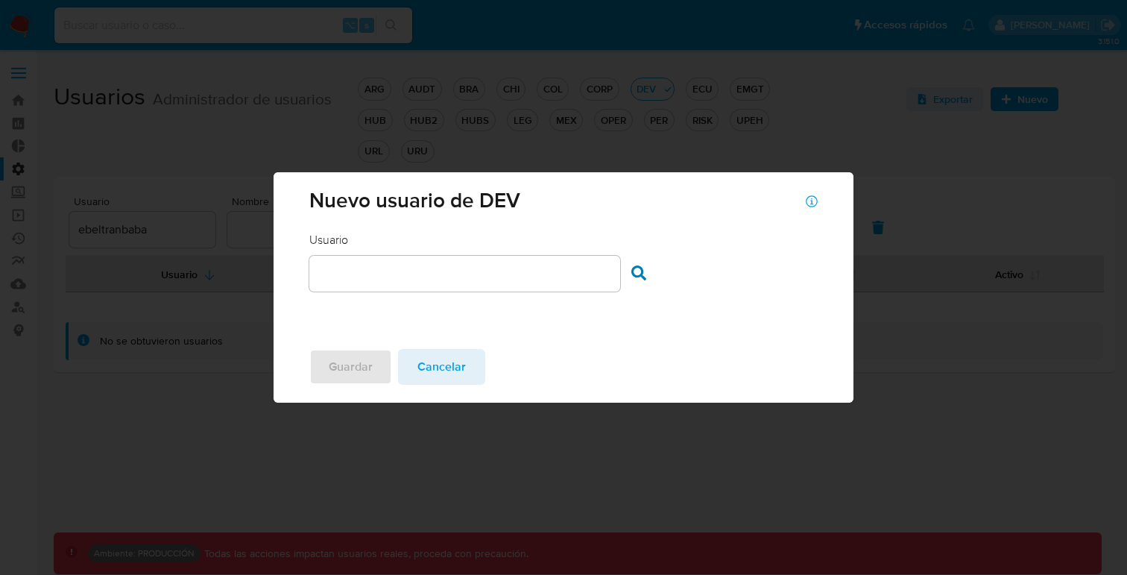
click at [468, 290] on div at bounding box center [464, 274] width 311 height 36
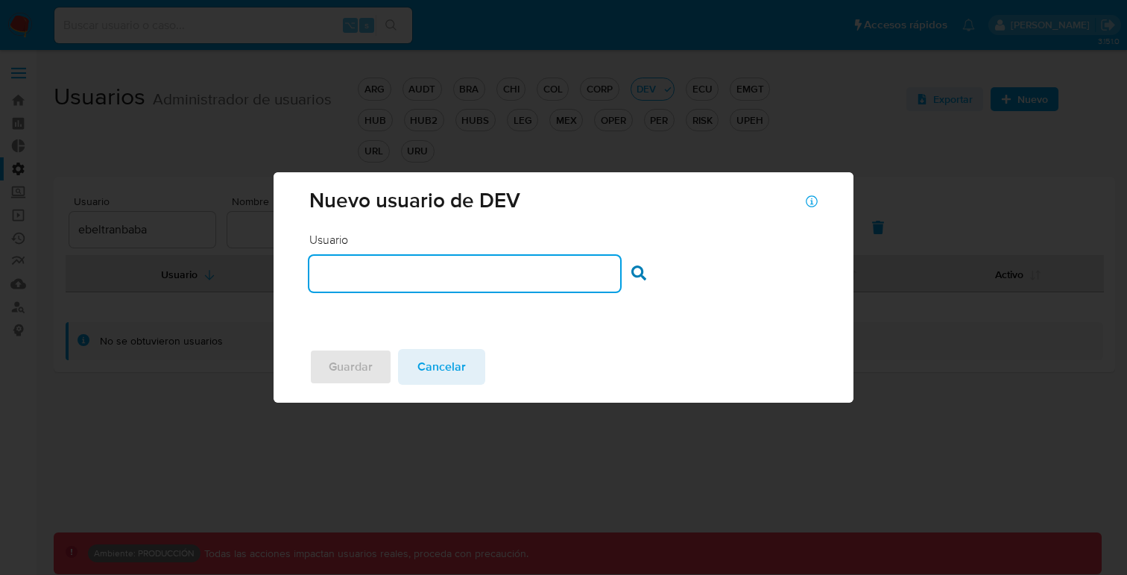
click at [464, 276] on input "text" at bounding box center [464, 273] width 311 height 19
type input "ebeltranbaba"
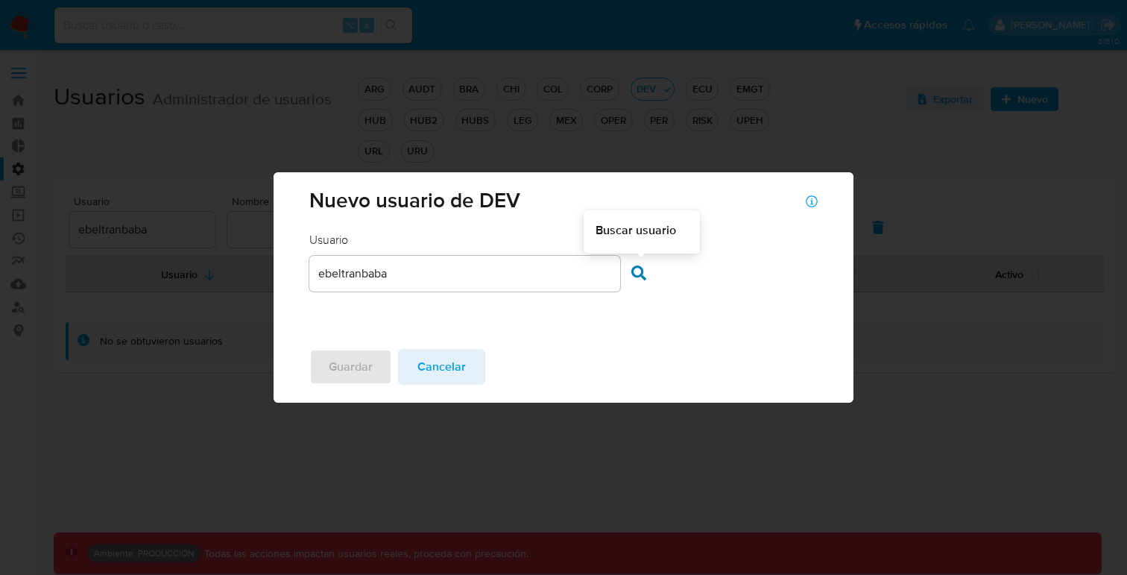
click at [635, 271] on icon at bounding box center [638, 272] width 15 height 15
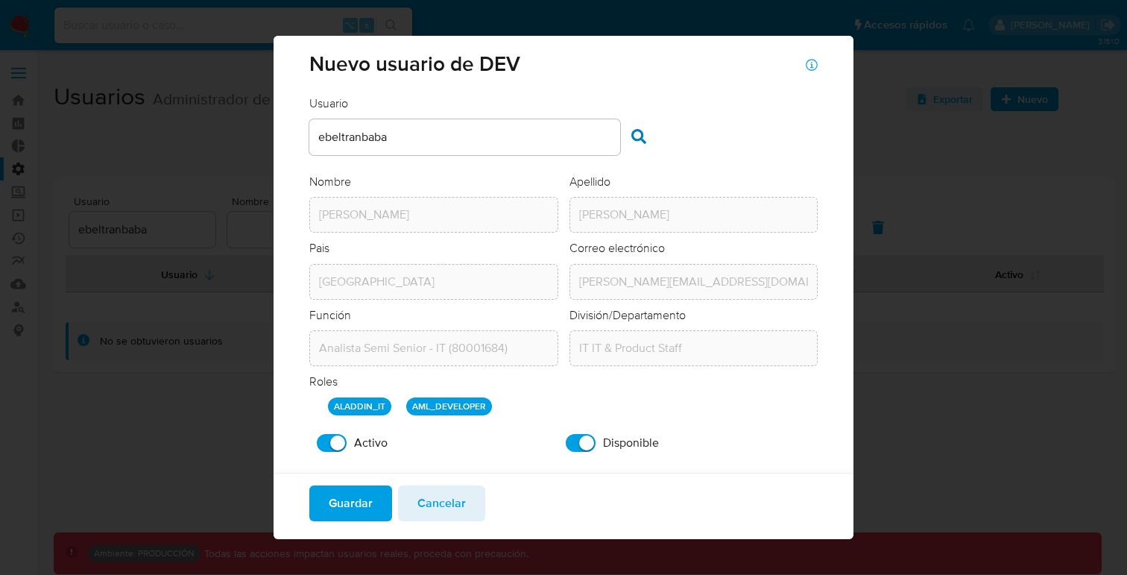
scroll to position [20, 0]
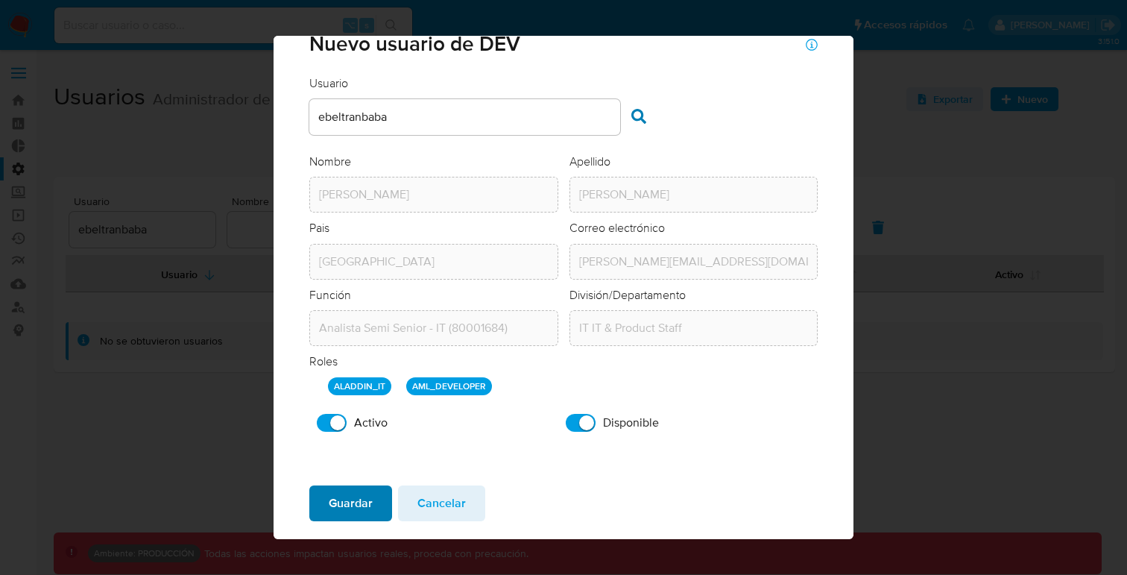
click at [356, 512] on span "Guardar" at bounding box center [351, 503] width 44 height 33
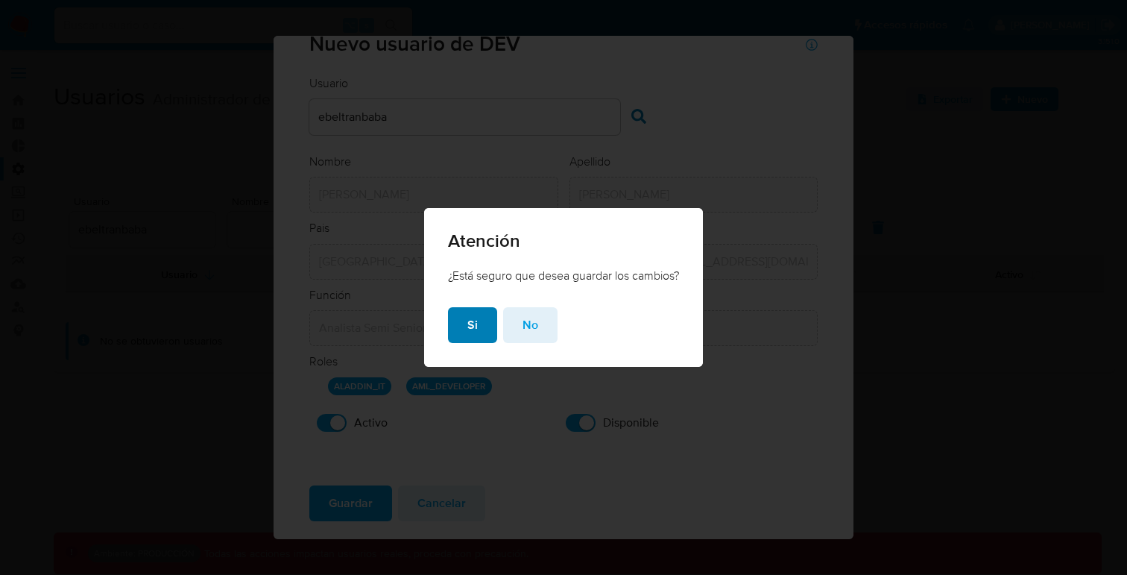
click at [470, 323] on span "Si" at bounding box center [472, 325] width 10 height 33
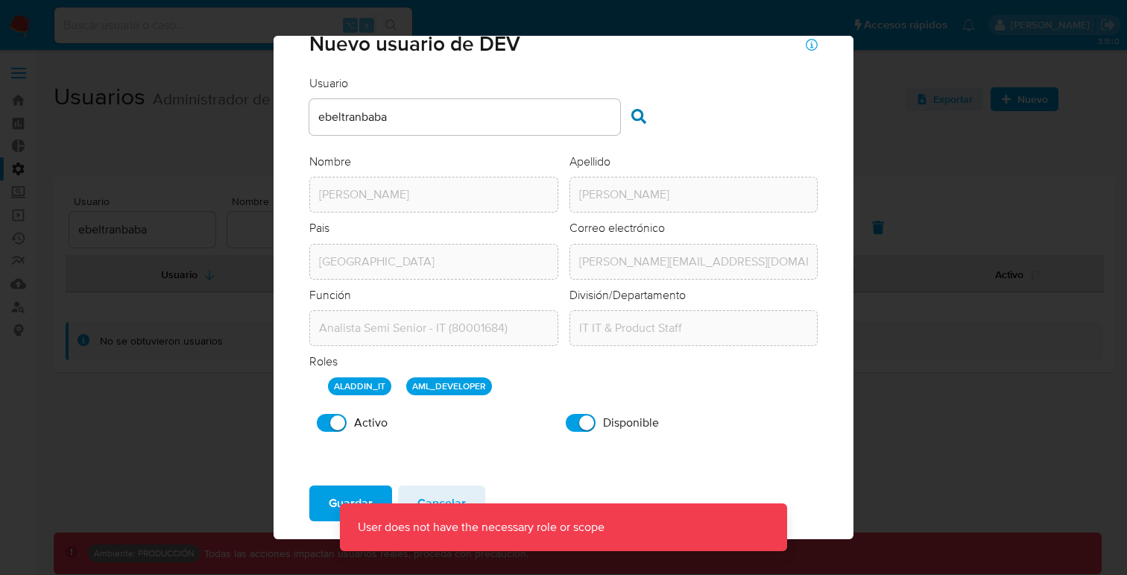
click at [358, 118] on input "ebeltranbaba" at bounding box center [464, 116] width 311 height 19
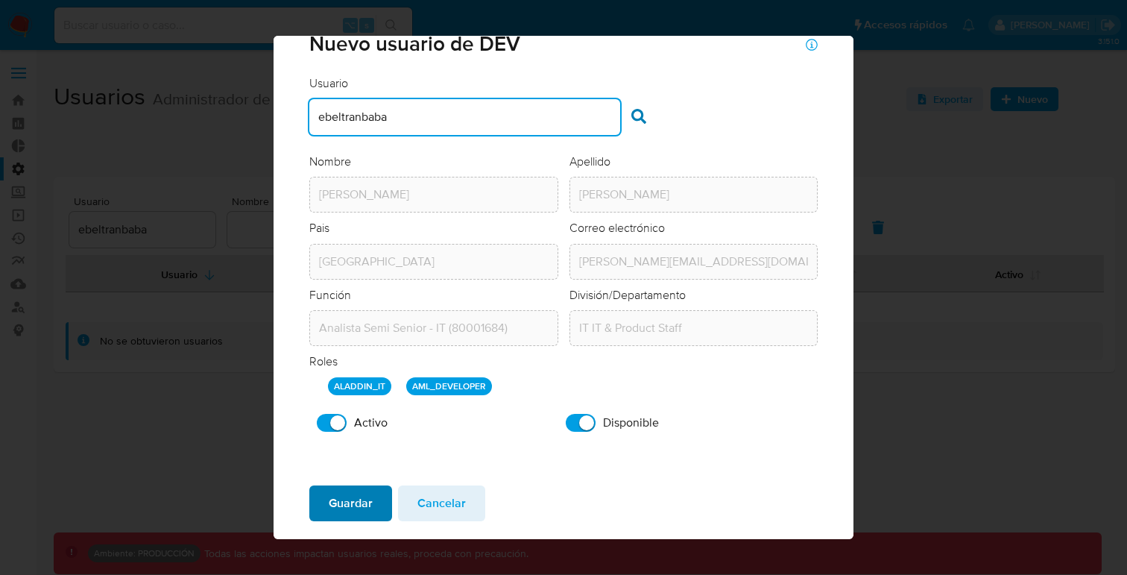
click at [368, 499] on span "Guardar" at bounding box center [351, 503] width 44 height 33
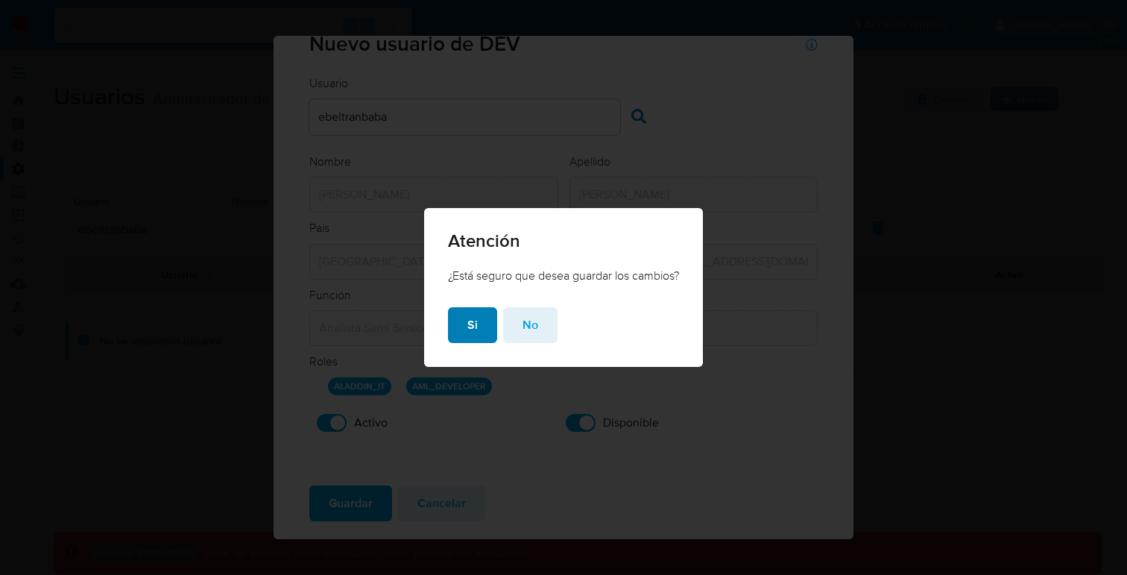
click at [448, 328] on button "Si" at bounding box center [472, 325] width 49 height 36
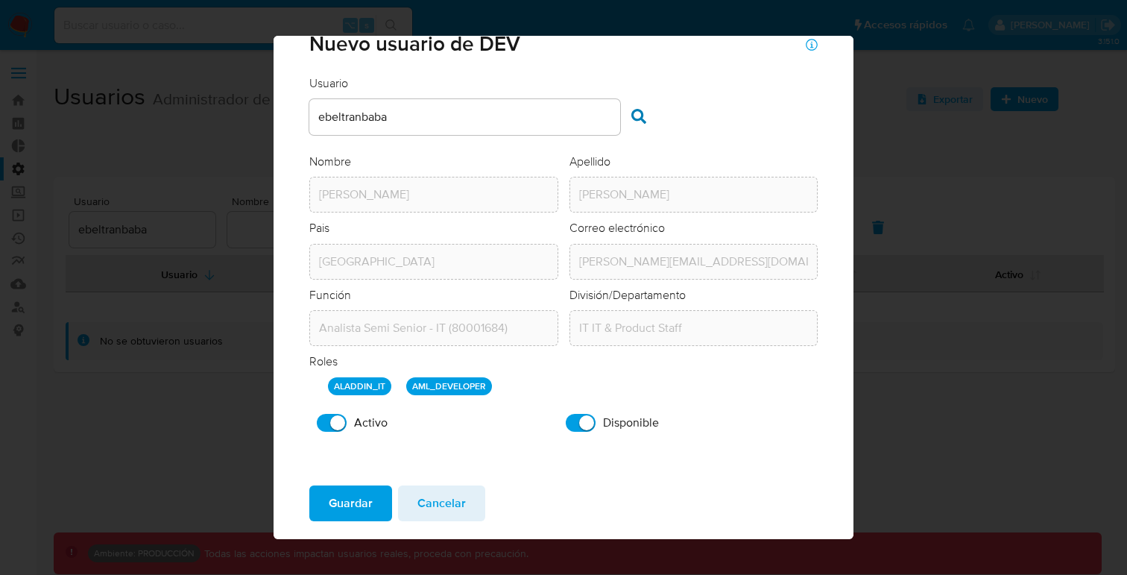
click at [355, 116] on input "ebeltranbaba" at bounding box center [464, 116] width 311 height 19
click at [768, 114] on div "Buscar usuario" at bounding box center [724, 118] width 187 height 19
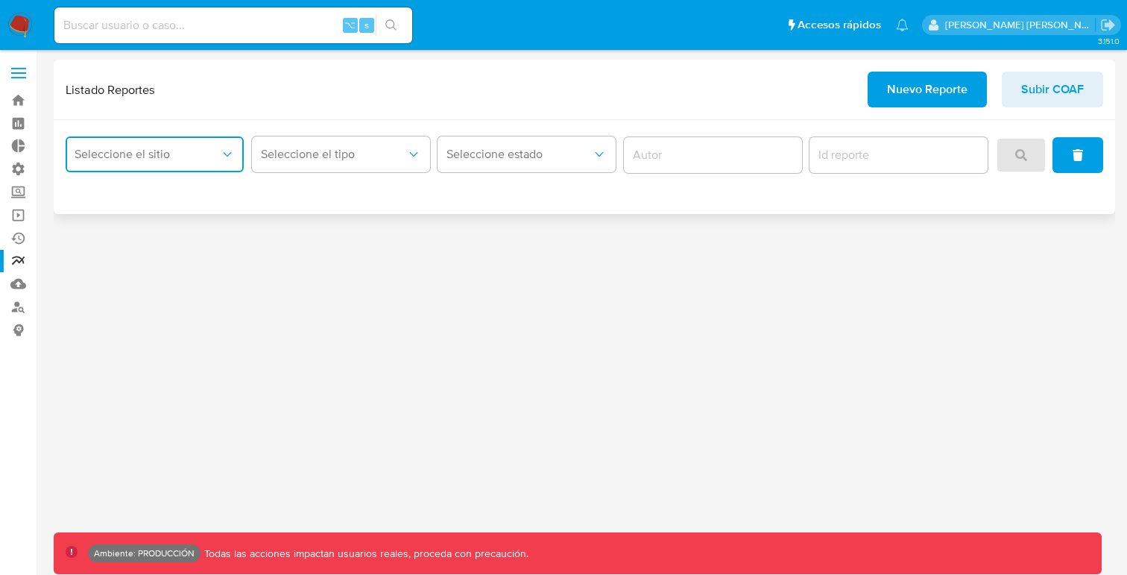
click at [141, 154] on span "Seleccione el sitio" at bounding box center [147, 154] width 145 height 15
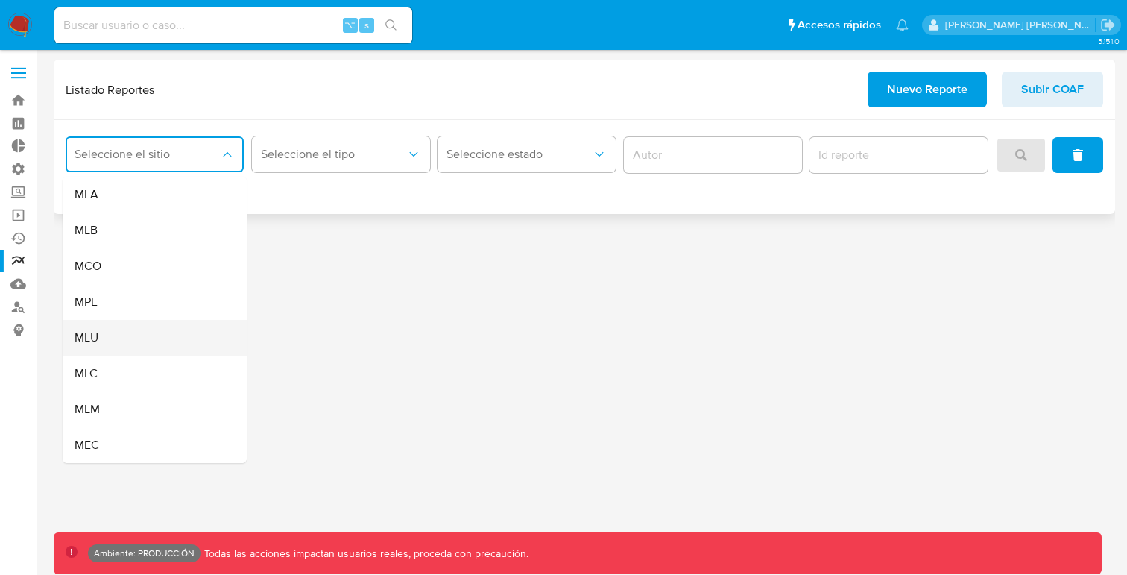
click at [100, 331] on div "MLU" at bounding box center [150, 338] width 151 height 36
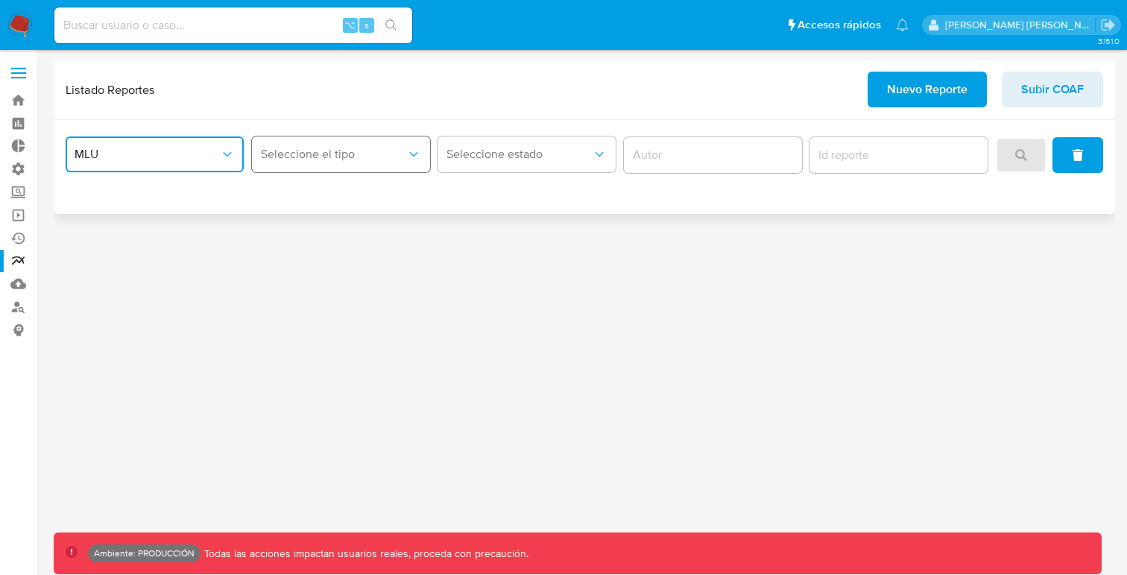
click at [416, 154] on icon "report-type" at bounding box center [413, 154] width 15 height 15
click at [309, 228] on span "LEGAJO UNICO" at bounding box center [302, 230] width 83 height 15
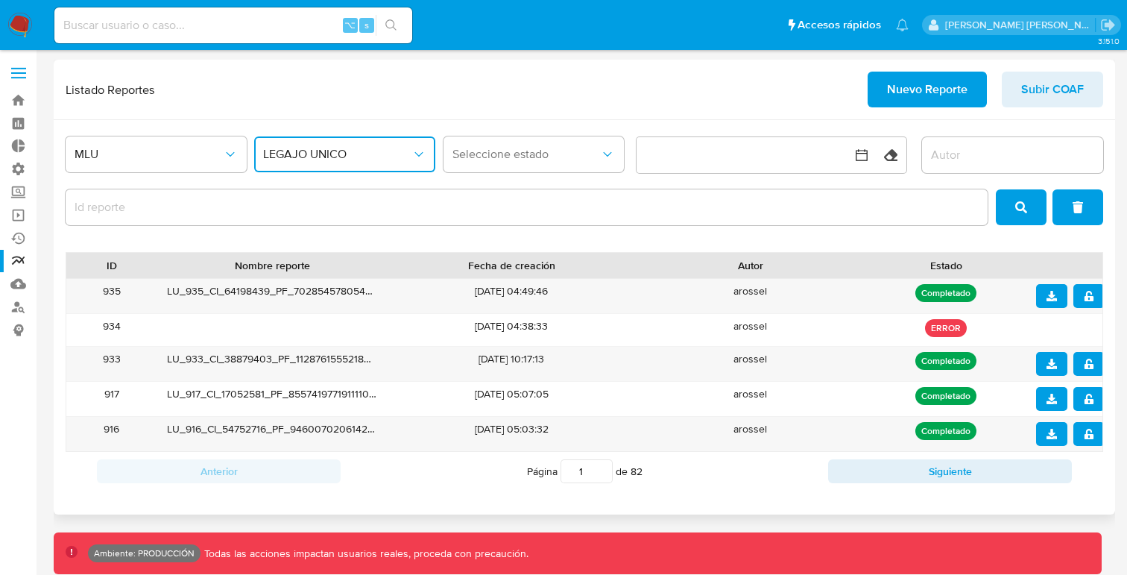
drag, startPoint x: 541, startPoint y: 262, endPoint x: 683, endPoint y: 262, distance: 141.6
click at [683, 262] on div "ID Nombre reporte Fecha de creación Autor Estado" at bounding box center [584, 265] width 1036 height 25
drag, startPoint x: 167, startPoint y: 291, endPoint x: 205, endPoint y: 291, distance: 38.0
click at [205, 291] on div "LU_935_CI_64198439_PF_7028545780545586341.zip" at bounding box center [271, 296] width 231 height 34
drag, startPoint x: 212, startPoint y: 292, endPoint x: 272, endPoint y: 292, distance: 60.4
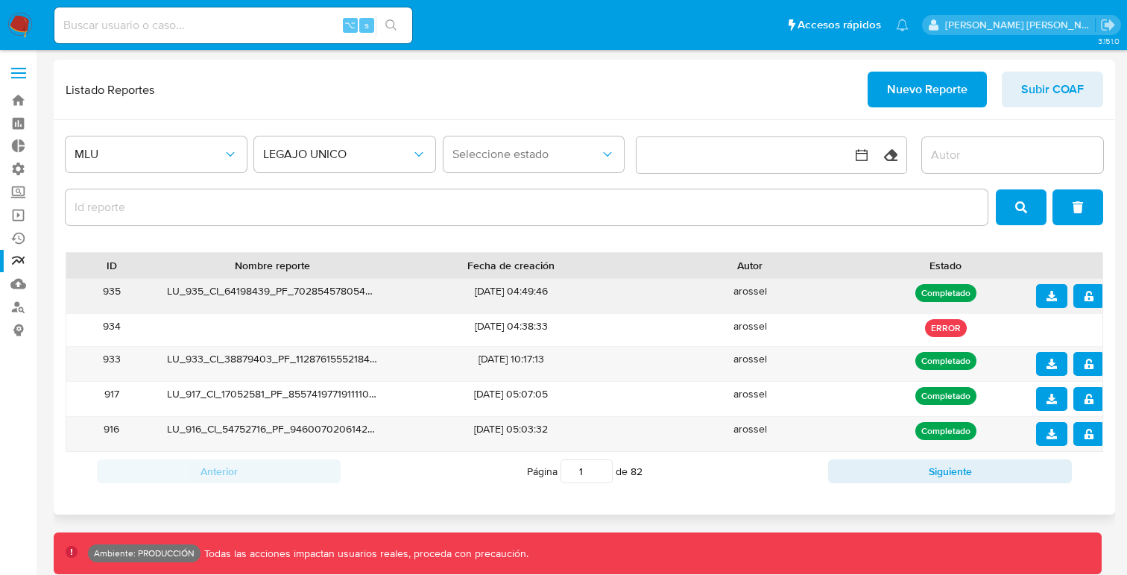
click at [272, 292] on div "LU_935_CI_64198439_PF_7028545780545586341.zip" at bounding box center [271, 296] width 231 height 34
click at [254, 291] on div "LU_935_CI_64198439_PF_7028545780545586341.zip" at bounding box center [271, 296] width 231 height 34
click at [240, 291] on div "LU_935_CI_64198439_PF_7028545780545586341.zip" at bounding box center [271, 296] width 231 height 34
drag, startPoint x: 227, startPoint y: 291, endPoint x: 271, endPoint y: 291, distance: 43.2
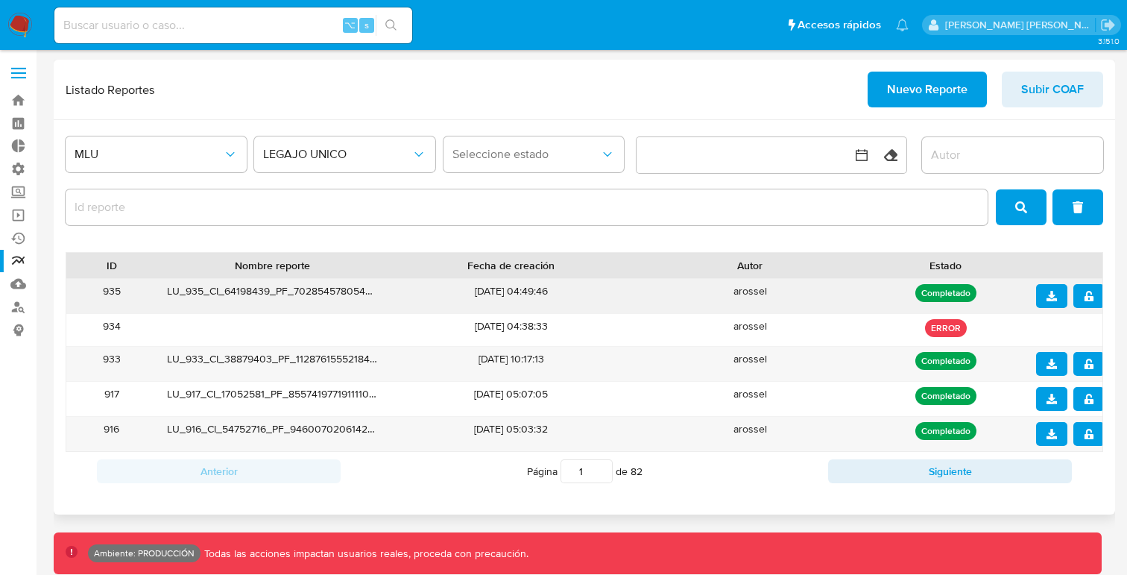
click at [271, 291] on div "LU_935_CI_64198439_PF_7028545780545586341.zip" at bounding box center [271, 296] width 231 height 34
click at [913, 92] on span "Nuevo Reporte" at bounding box center [927, 89] width 80 height 33
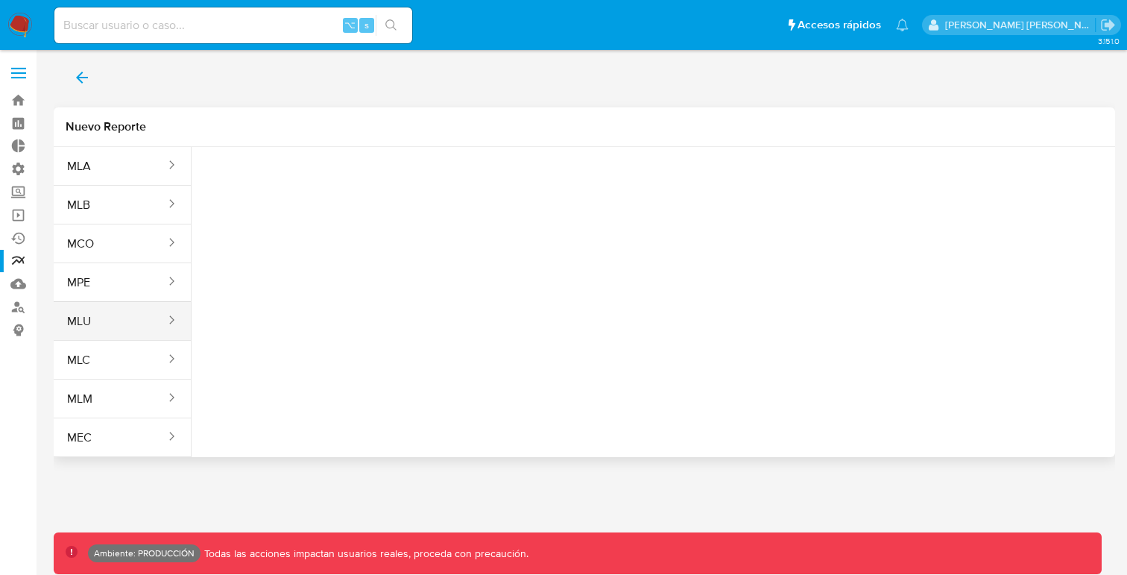
click at [104, 318] on button "MLU" at bounding box center [110, 321] width 113 height 36
click at [225, 183] on span "Seleccione una opcion" at bounding box center [277, 186] width 131 height 15
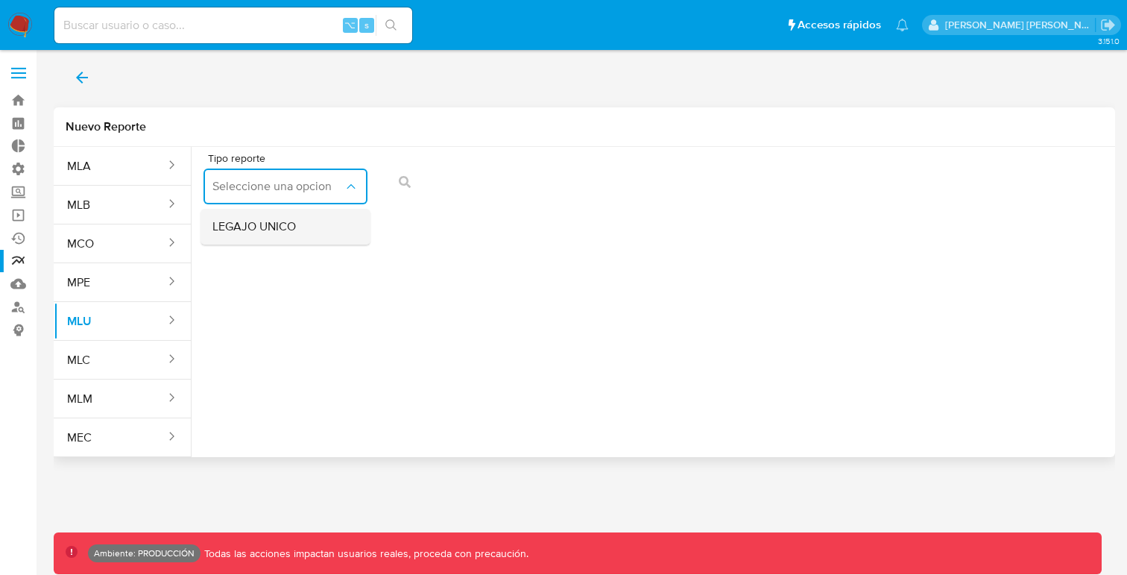
click at [237, 227] on span "LEGAJO UNICO" at bounding box center [253, 226] width 83 height 15
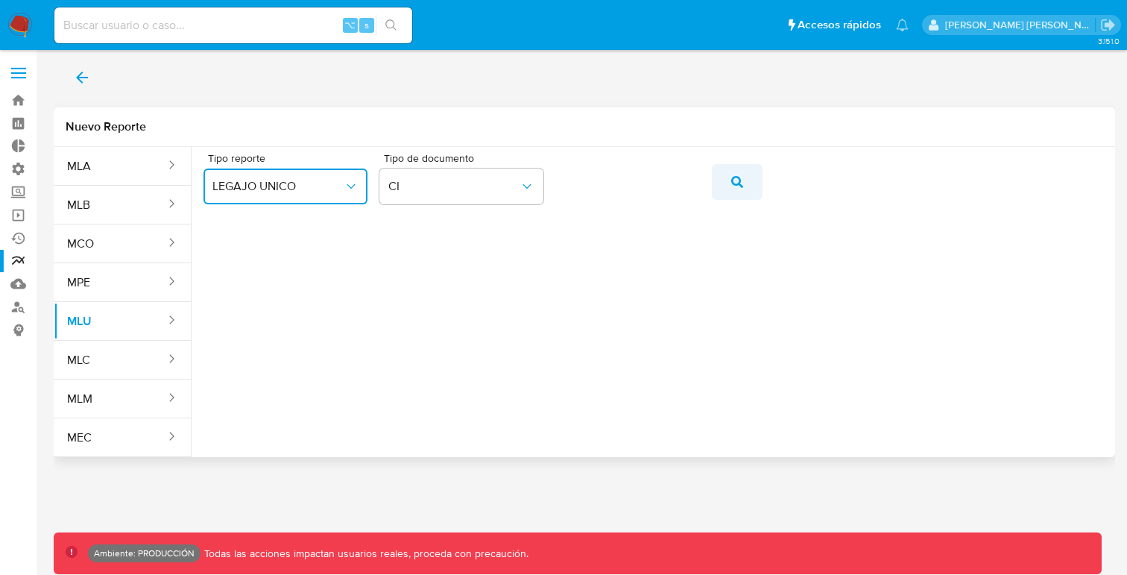
click at [737, 179] on icon "action-search" at bounding box center [737, 182] width 12 height 12
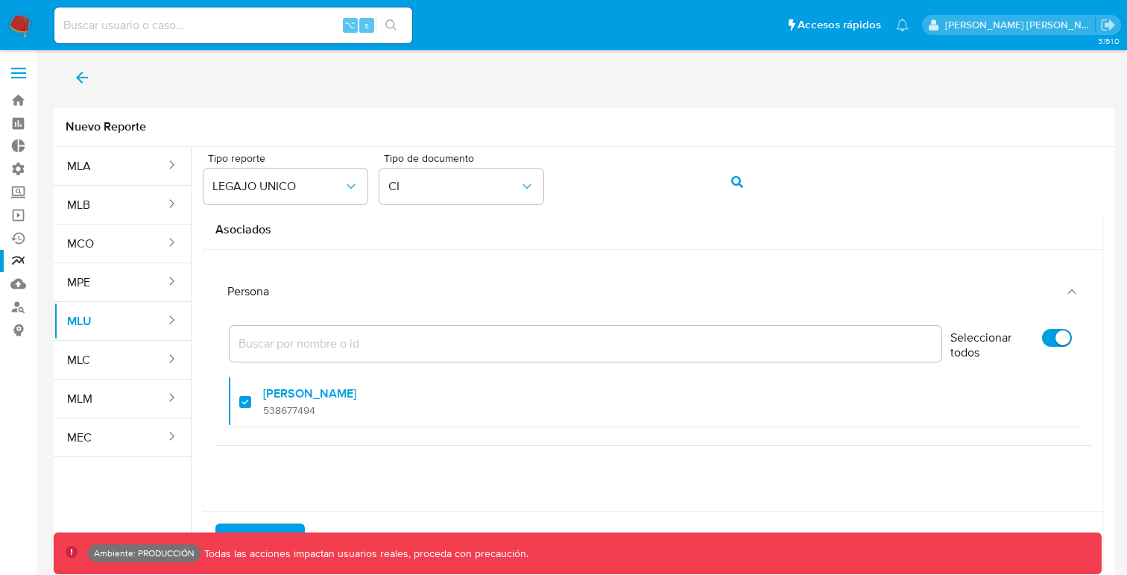
scroll to position [18, 0]
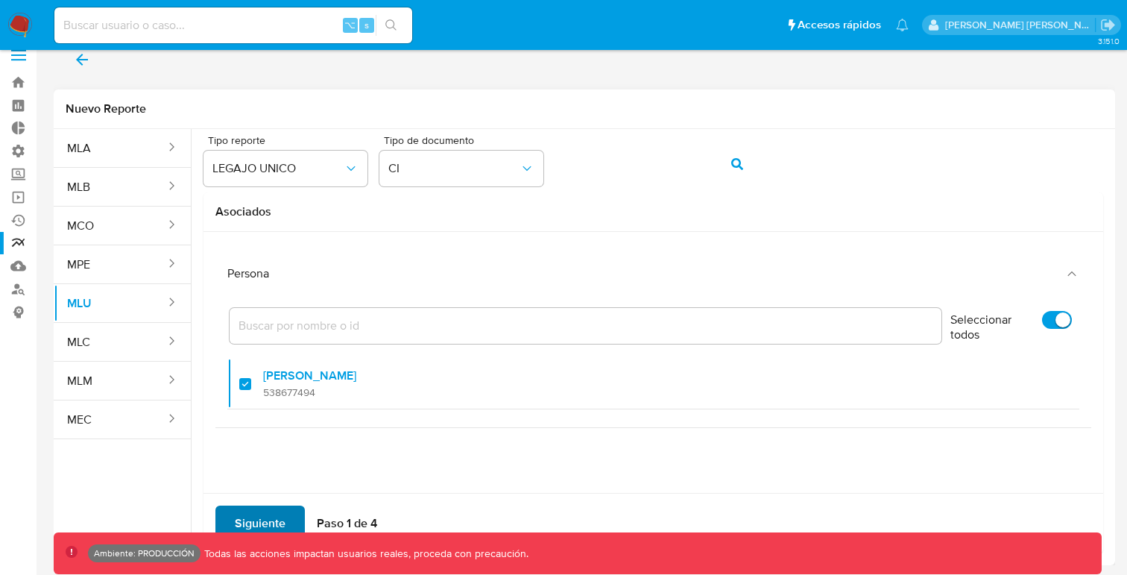
click at [247, 522] on span "Siguiente" at bounding box center [260, 523] width 51 height 33
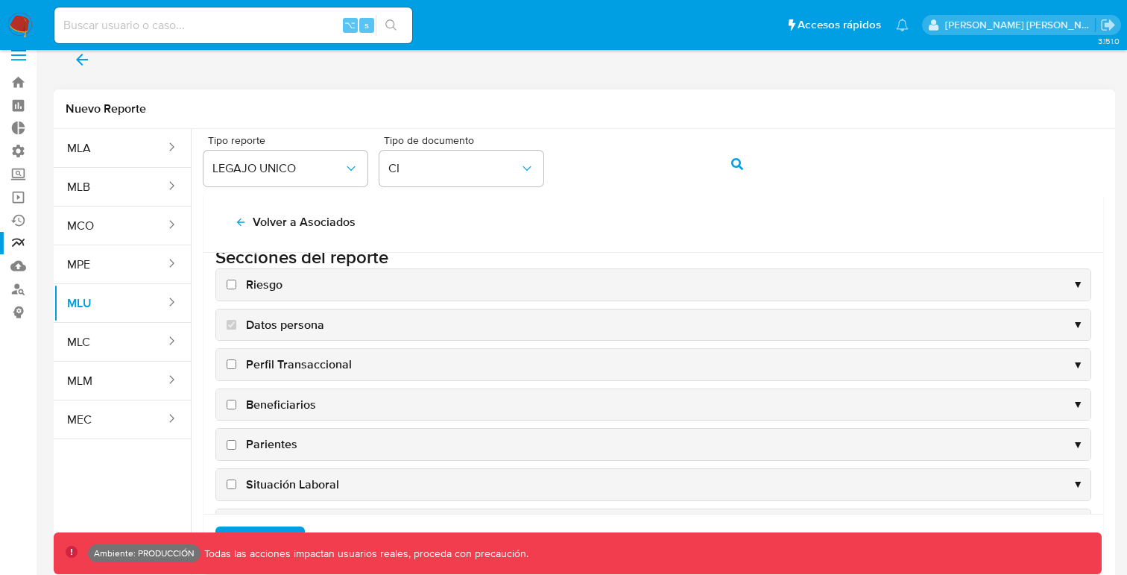
scroll to position [0, 0]
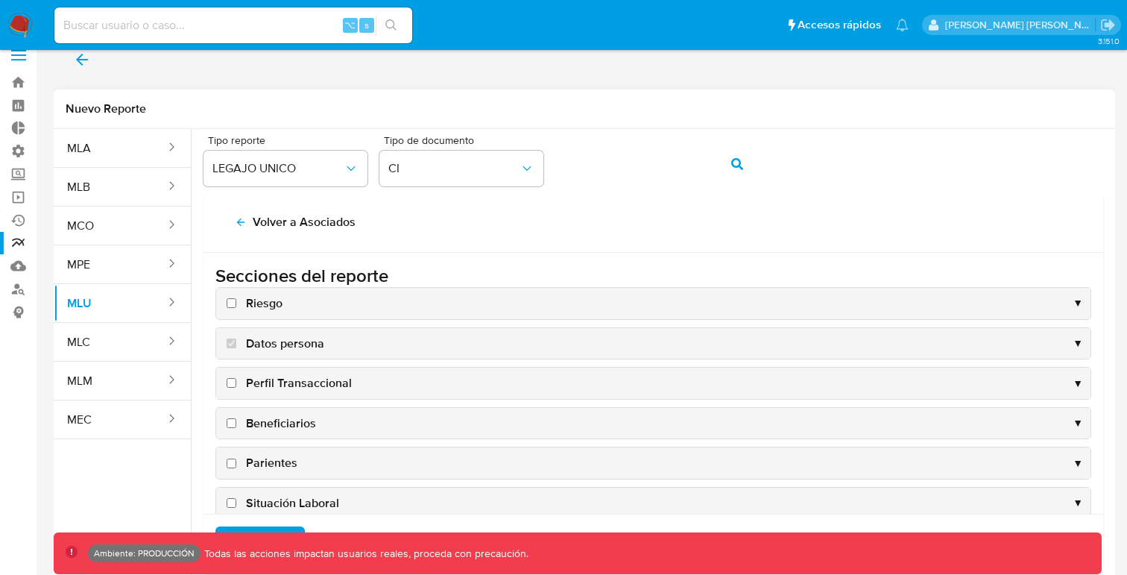
click at [231, 462] on input "Parientes" at bounding box center [232, 463] width 10 height 10
checkbox input "true"
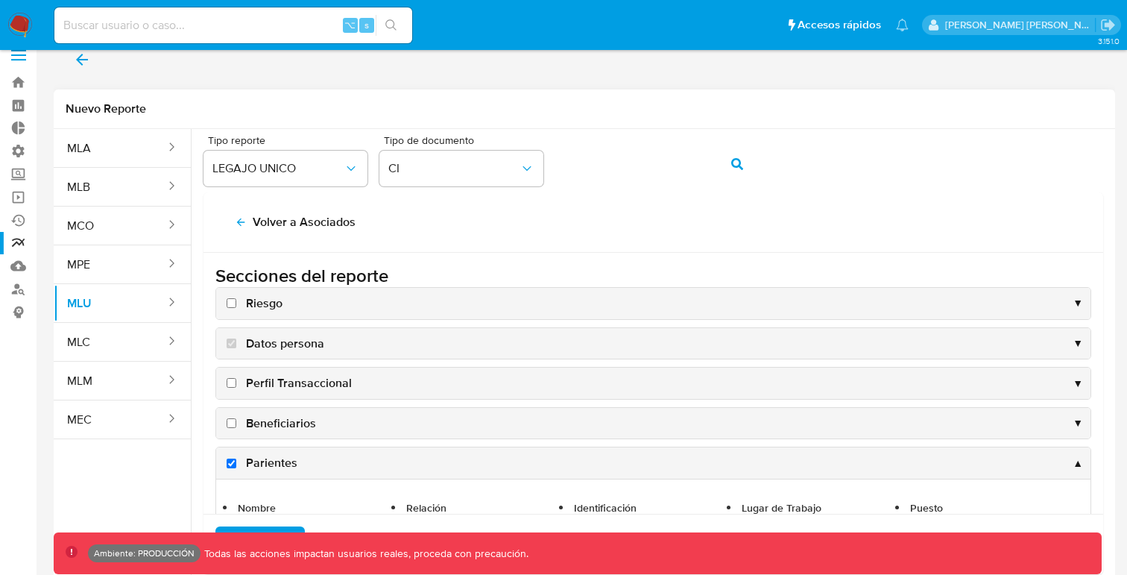
click at [229, 422] on input "Beneficiarios" at bounding box center [232, 423] width 10 height 10
checkbox input "true"
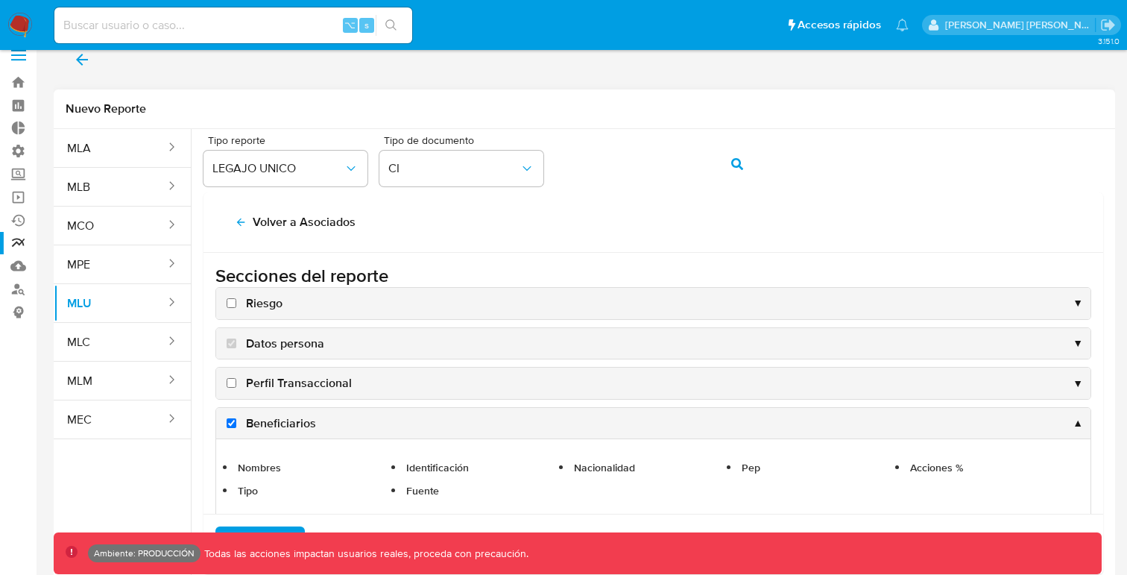
click at [230, 385] on input "Perfil Transaccional" at bounding box center [232, 383] width 10 height 10
checkbox input "true"
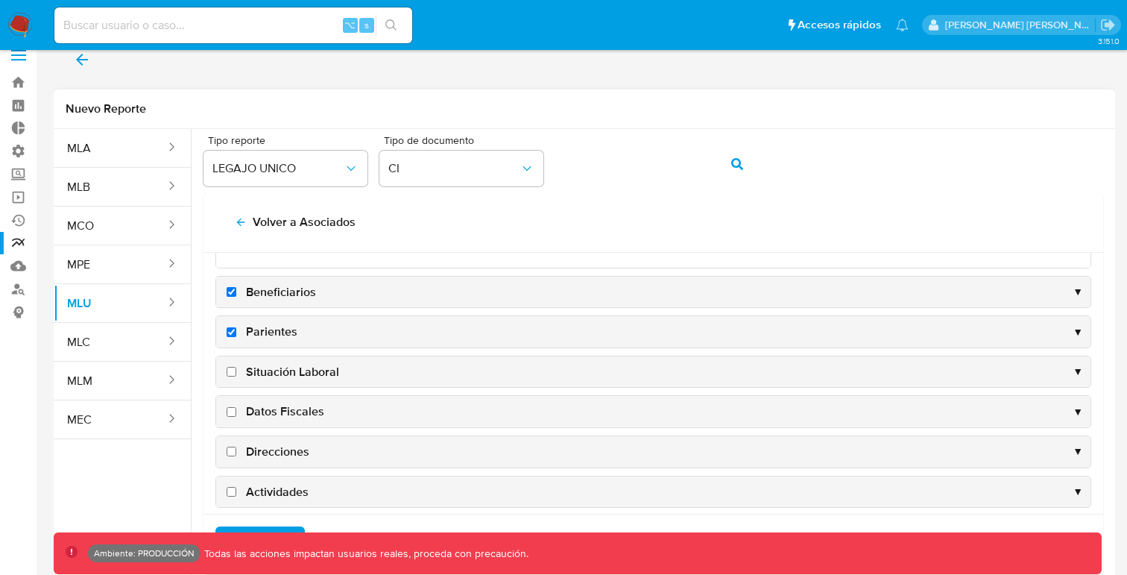
scroll to position [198, 0]
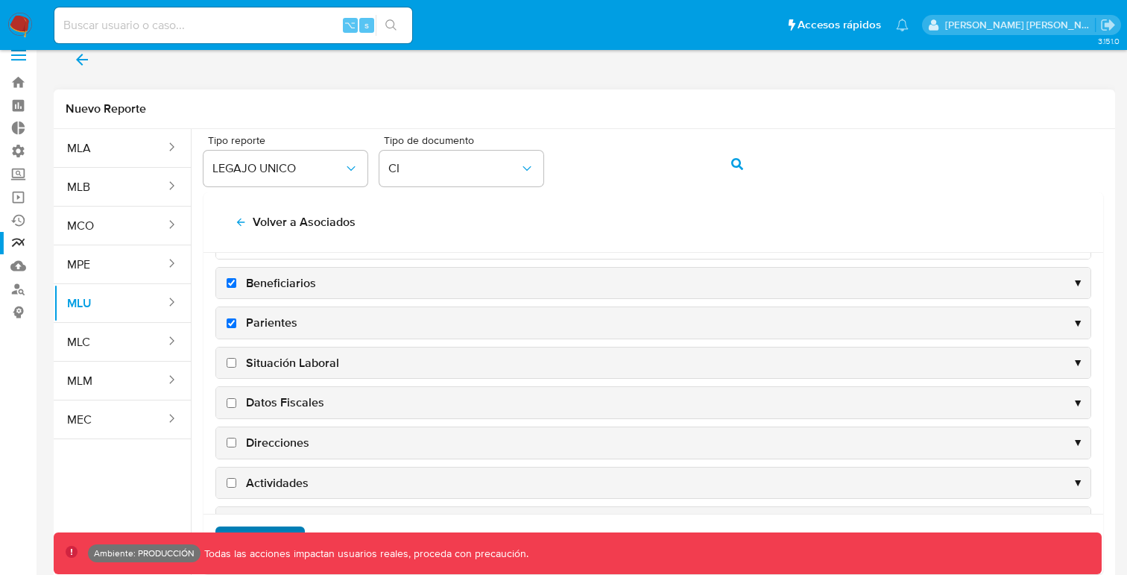
click at [282, 530] on span "Siguiente" at bounding box center [260, 544] width 51 height 33
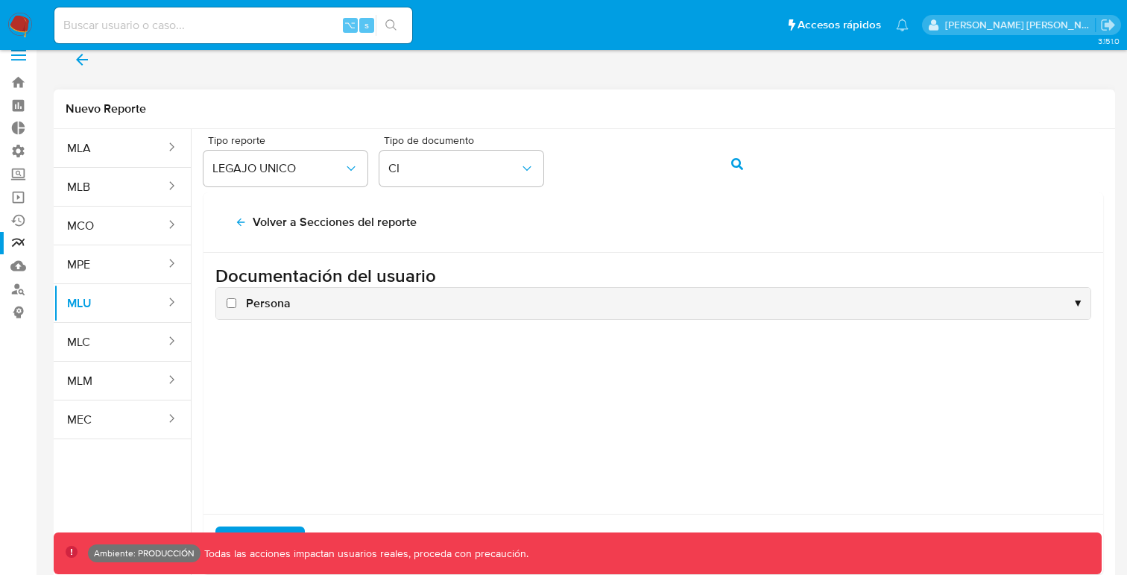
click at [1081, 303] on span "▼" at bounding box center [1077, 303] width 10 height 14
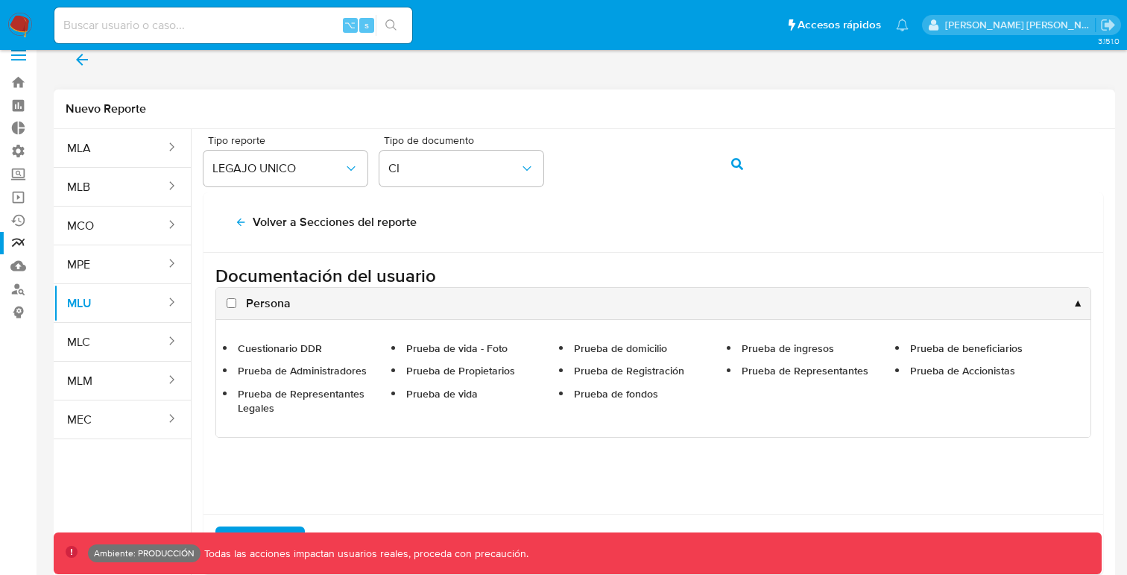
click at [233, 302] on input "Persona" at bounding box center [232, 303] width 10 height 10
checkbox input "true"
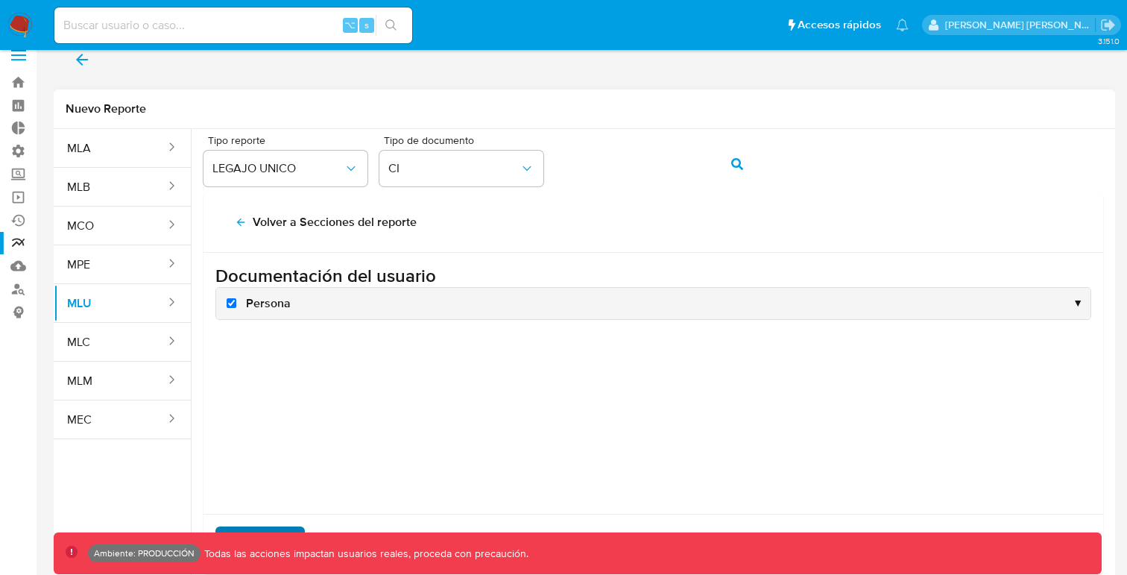
click at [256, 529] on span "Siguiente" at bounding box center [260, 544] width 51 height 33
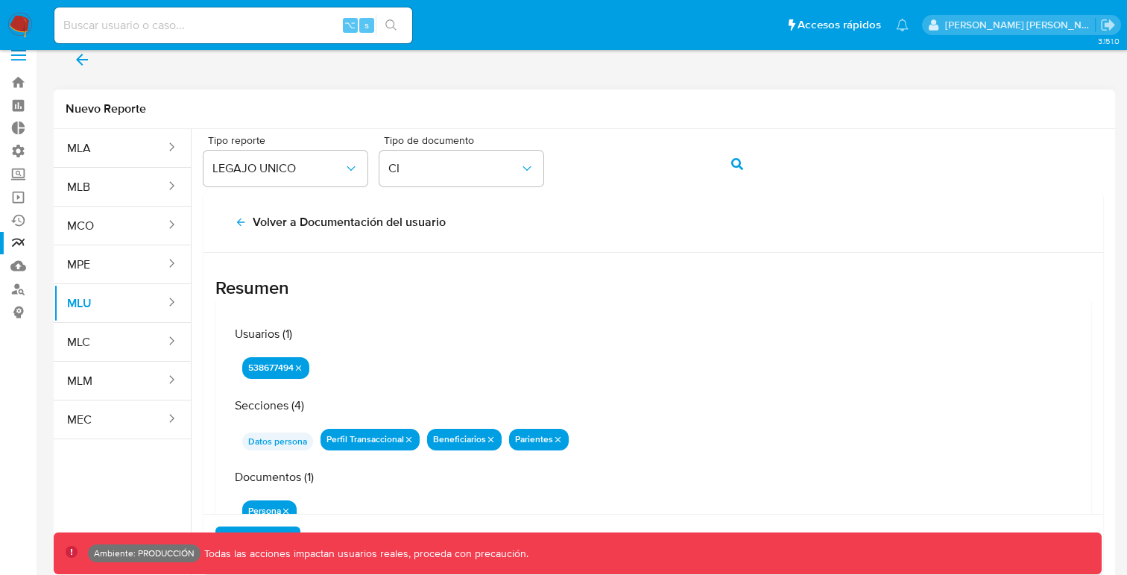
click at [218, 282] on h3 "Resumen" at bounding box center [653, 287] width 876 height 22
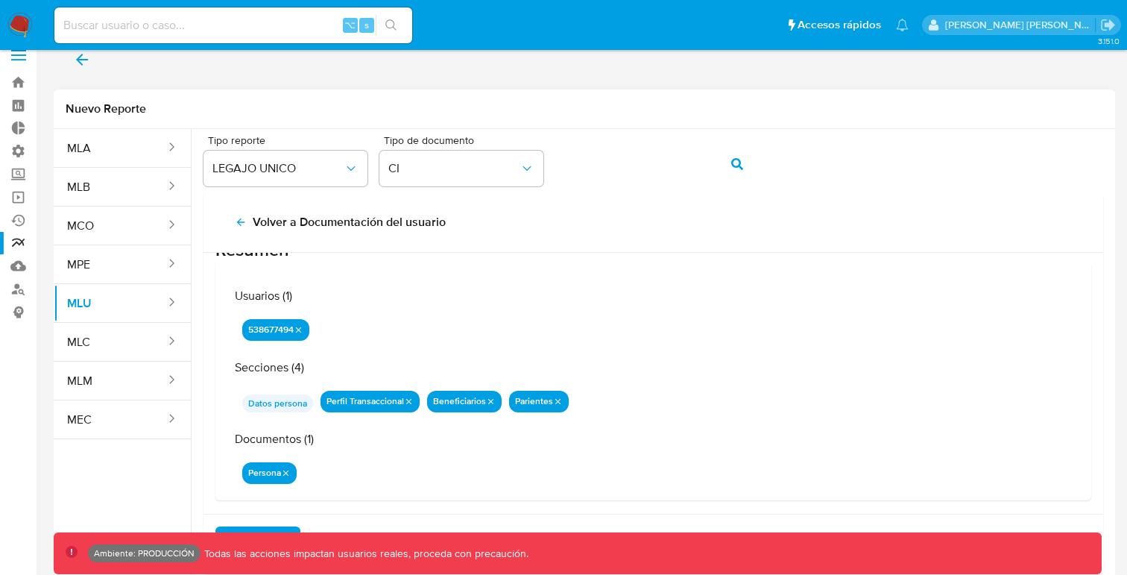
scroll to position [47, 0]
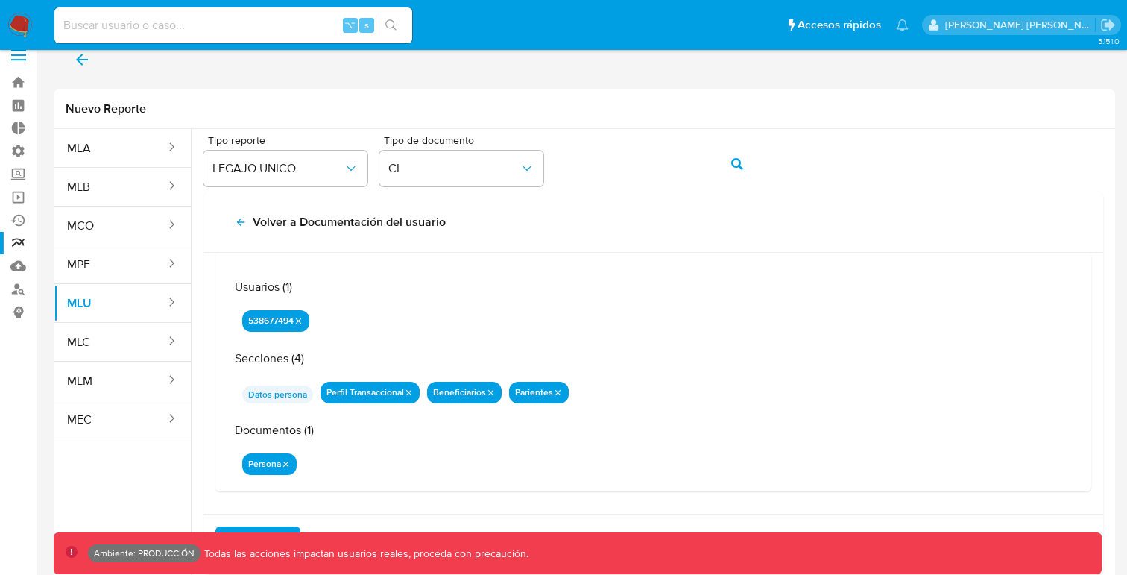
click at [80, 59] on icon "back" at bounding box center [82, 60] width 12 height 12
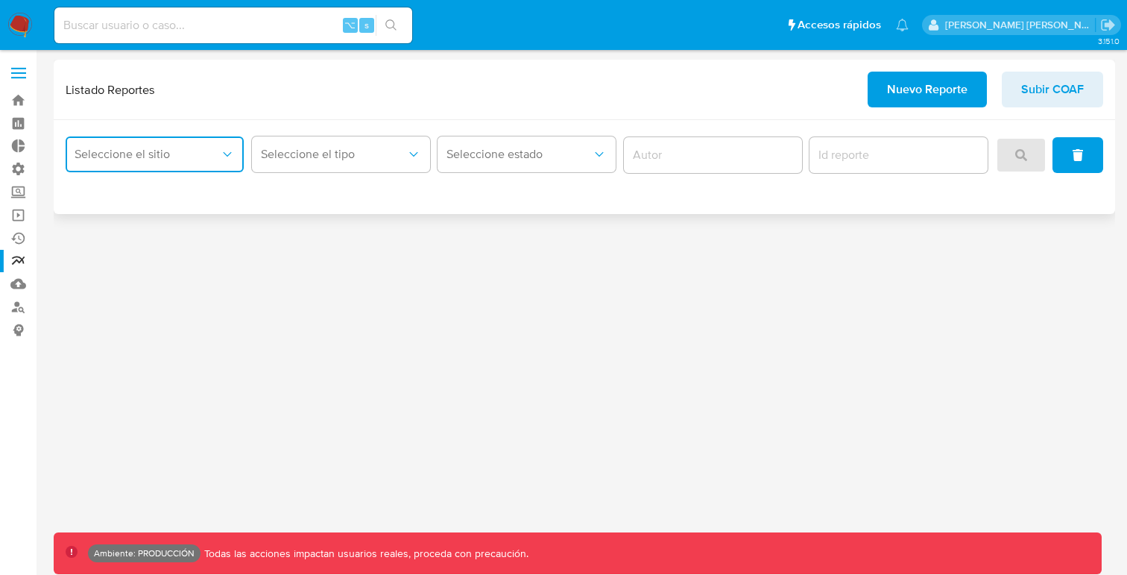
click at [210, 161] on span "Seleccione el sitio" at bounding box center [147, 154] width 145 height 15
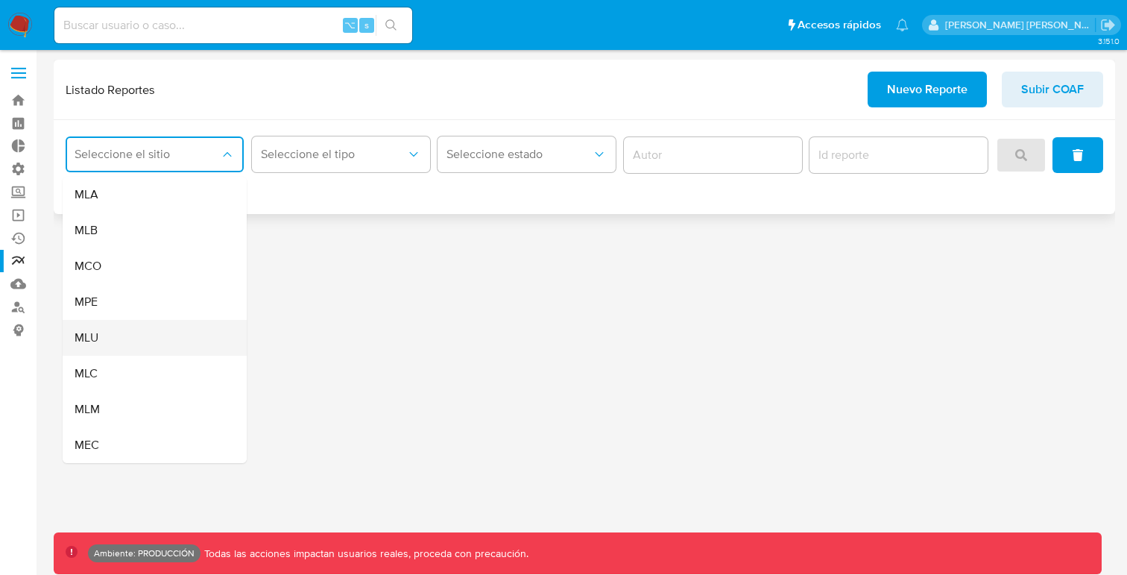
click at [127, 335] on div "MLU" at bounding box center [150, 338] width 151 height 36
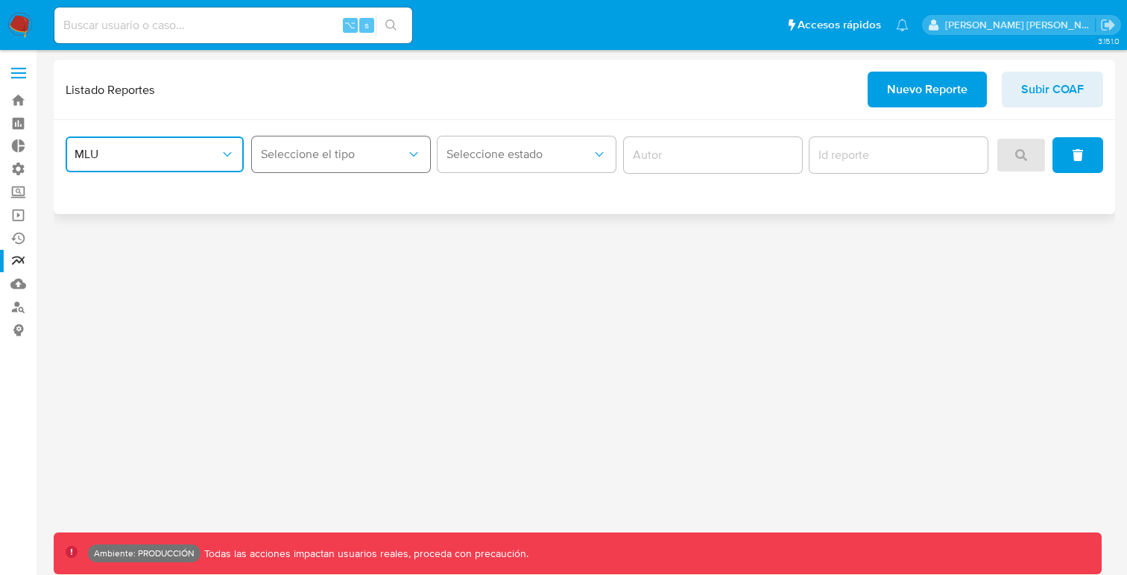
click at [377, 142] on button "Seleccione el tipo" at bounding box center [341, 154] width 178 height 36
click at [327, 224] on span "LEGAJO UNICO" at bounding box center [302, 230] width 83 height 15
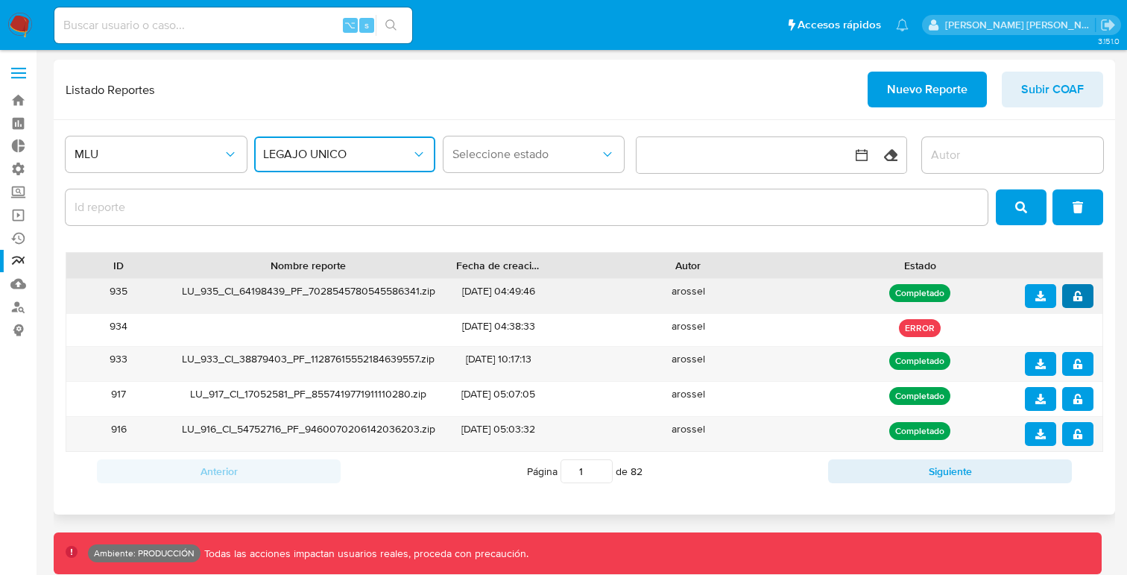
click at [1073, 294] on icon "notify_security" at bounding box center [1077, 296] width 10 height 10
drag, startPoint x: 671, startPoint y: 292, endPoint x: 708, endPoint y: 292, distance: 36.5
click at [708, 292] on div "arossel" at bounding box center [688, 296] width 274 height 34
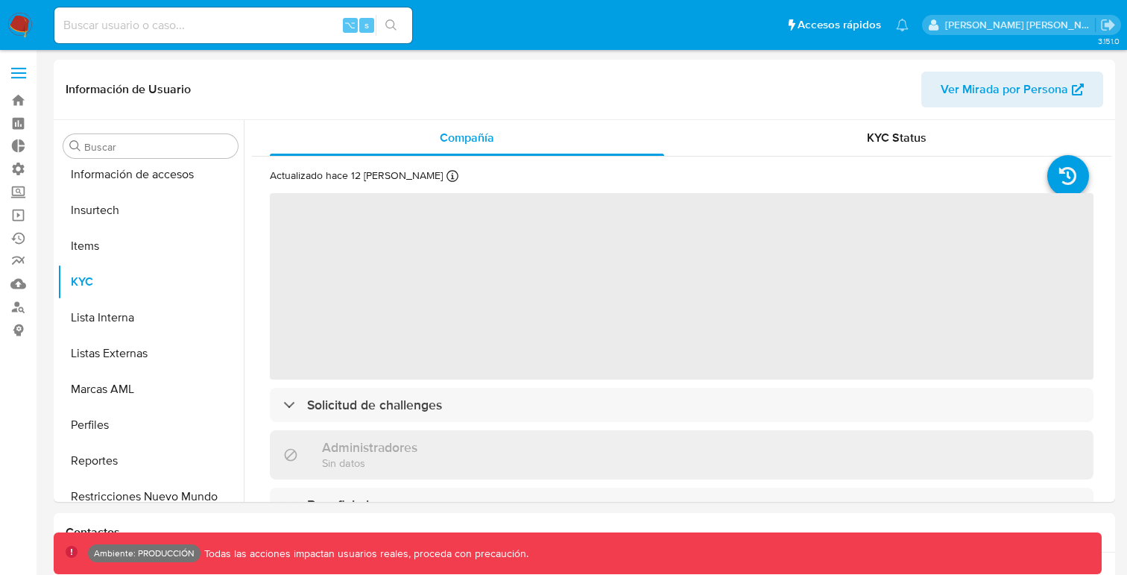
scroll to position [630, 0]
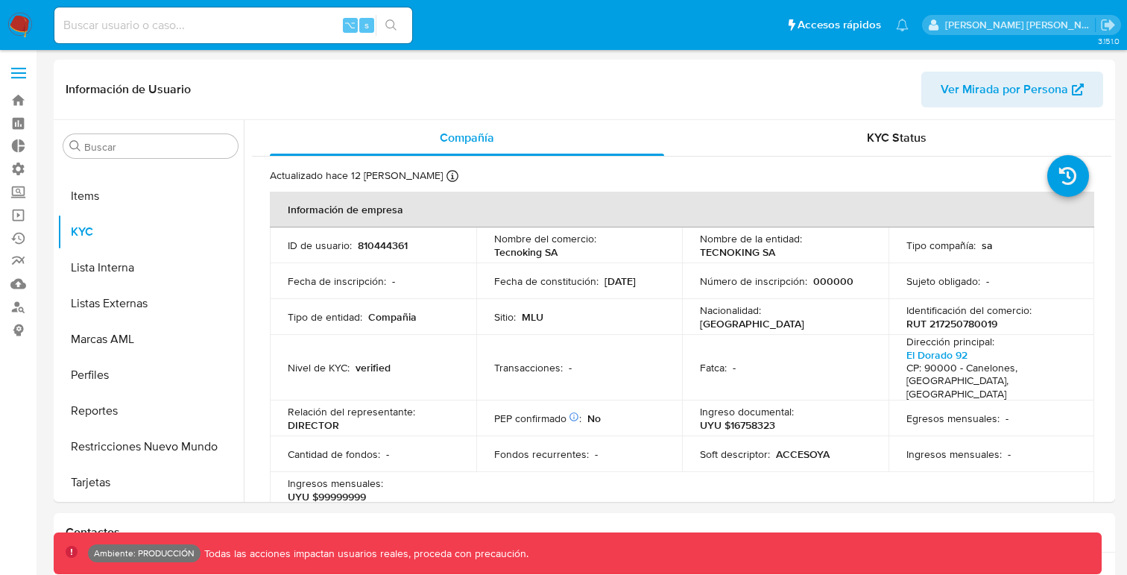
select select "10"
